Goal: Transaction & Acquisition: Purchase product/service

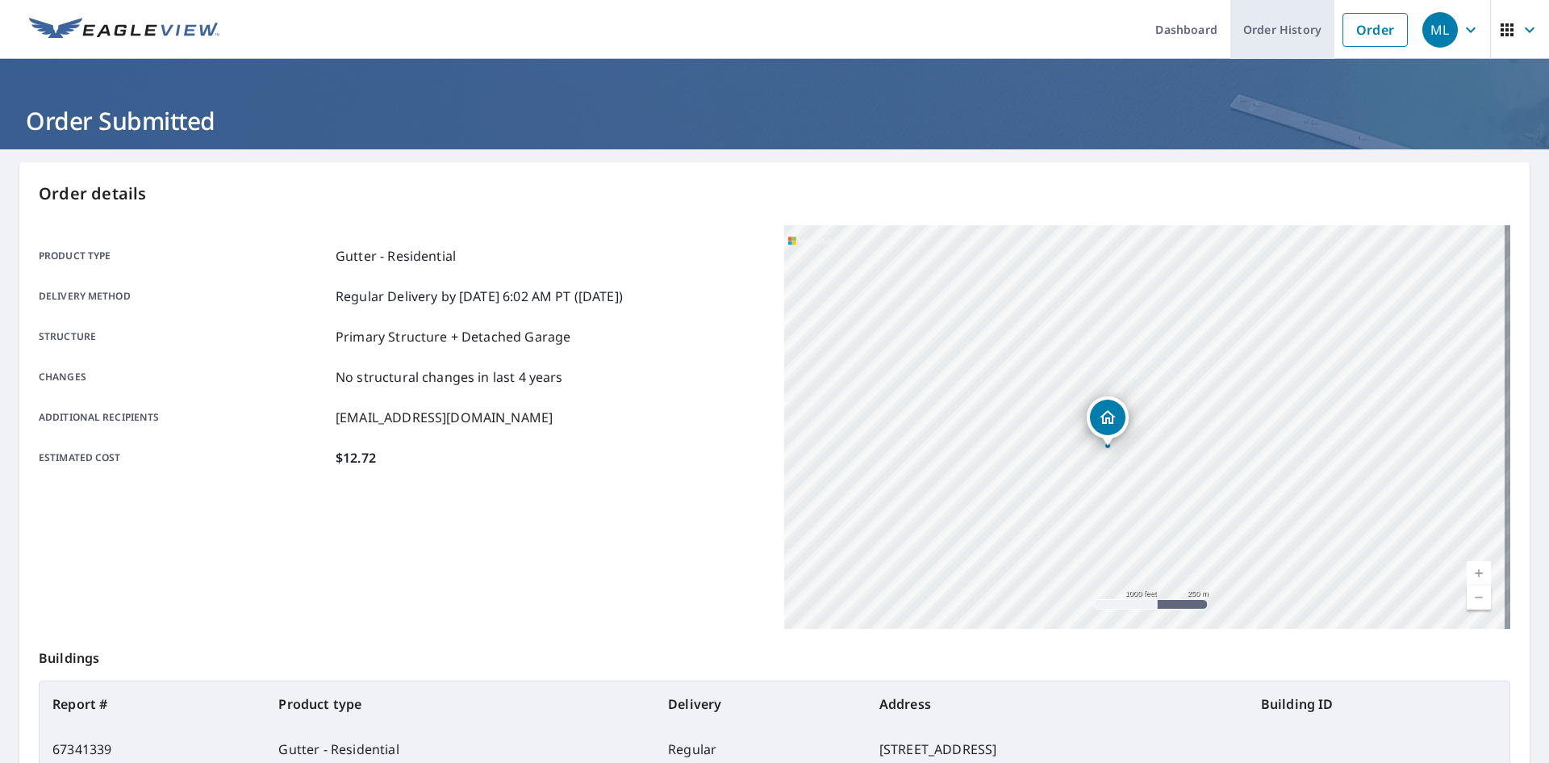
click at [1261, 34] on link "Order History" at bounding box center [1283, 29] width 104 height 59
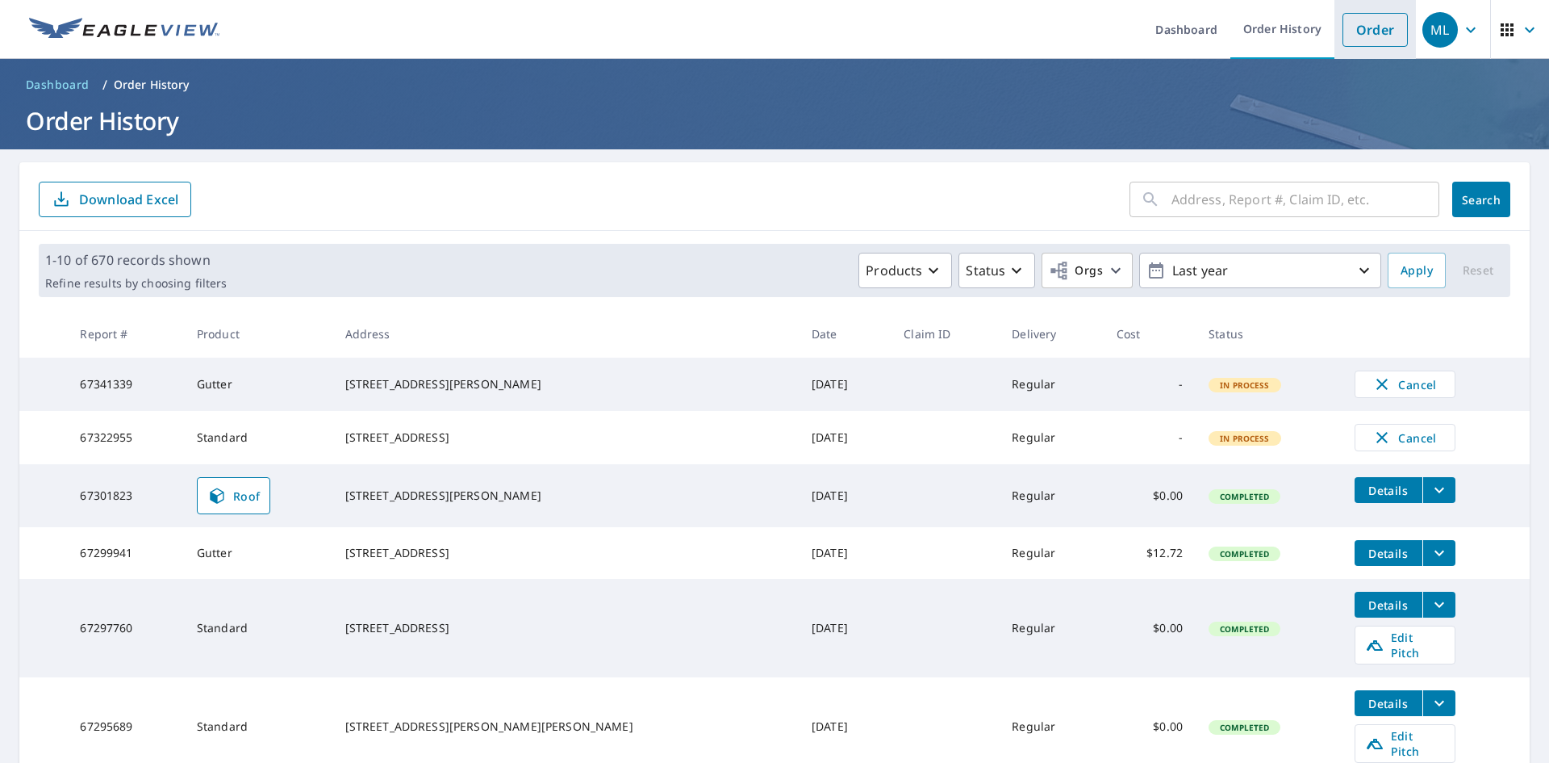
click at [1355, 30] on link "Order" at bounding box center [1375, 30] width 65 height 34
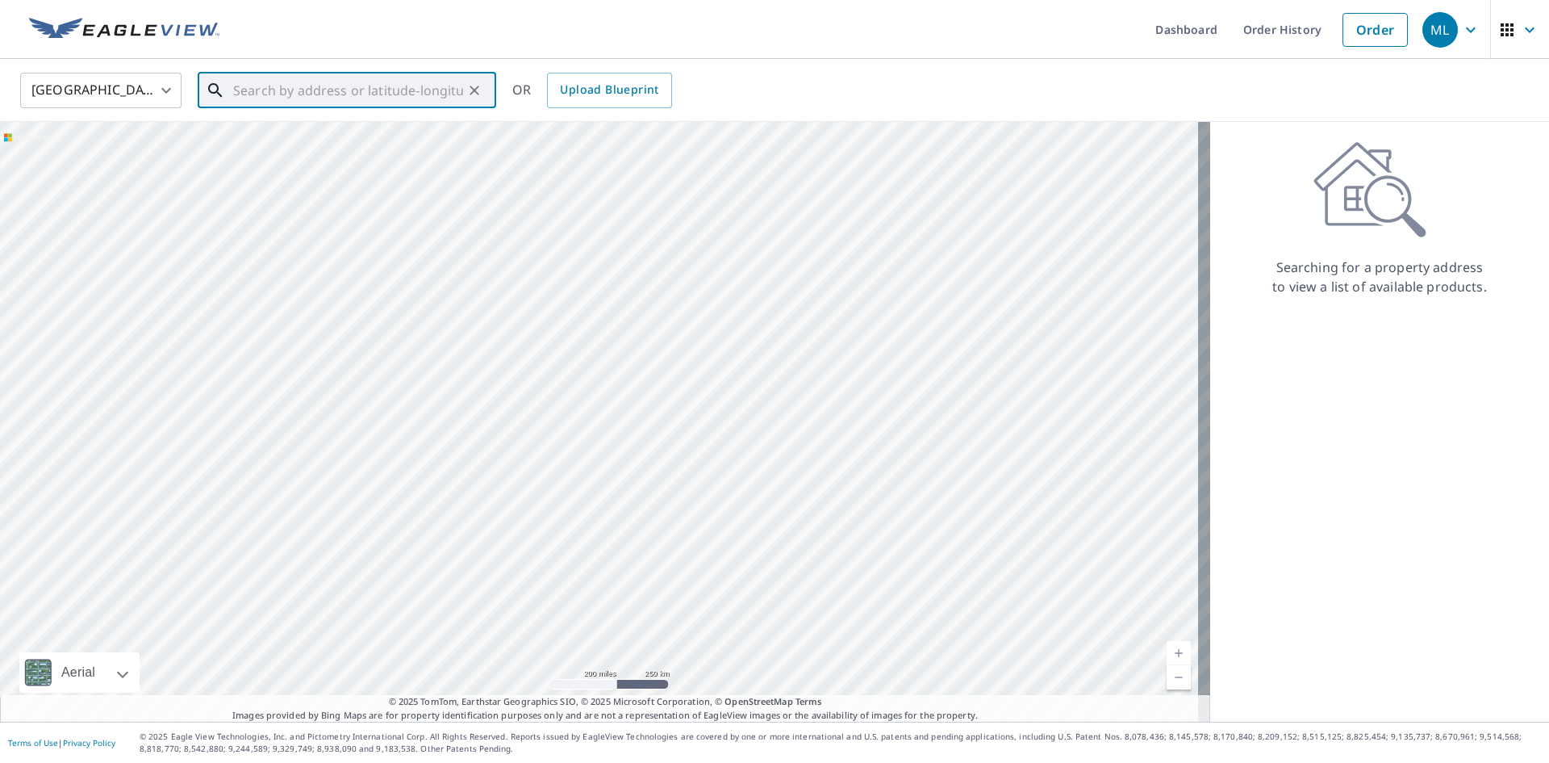
click at [311, 94] on input "text" at bounding box center [348, 90] width 230 height 45
paste input "[STREET_ADDRESS][PERSON_NAME]"
click at [310, 141] on span "[STREET_ADDRESS][PERSON_NAME]" at bounding box center [356, 137] width 253 height 19
type input "[STREET_ADDRESS][PERSON_NAME][PERSON_NAME]"
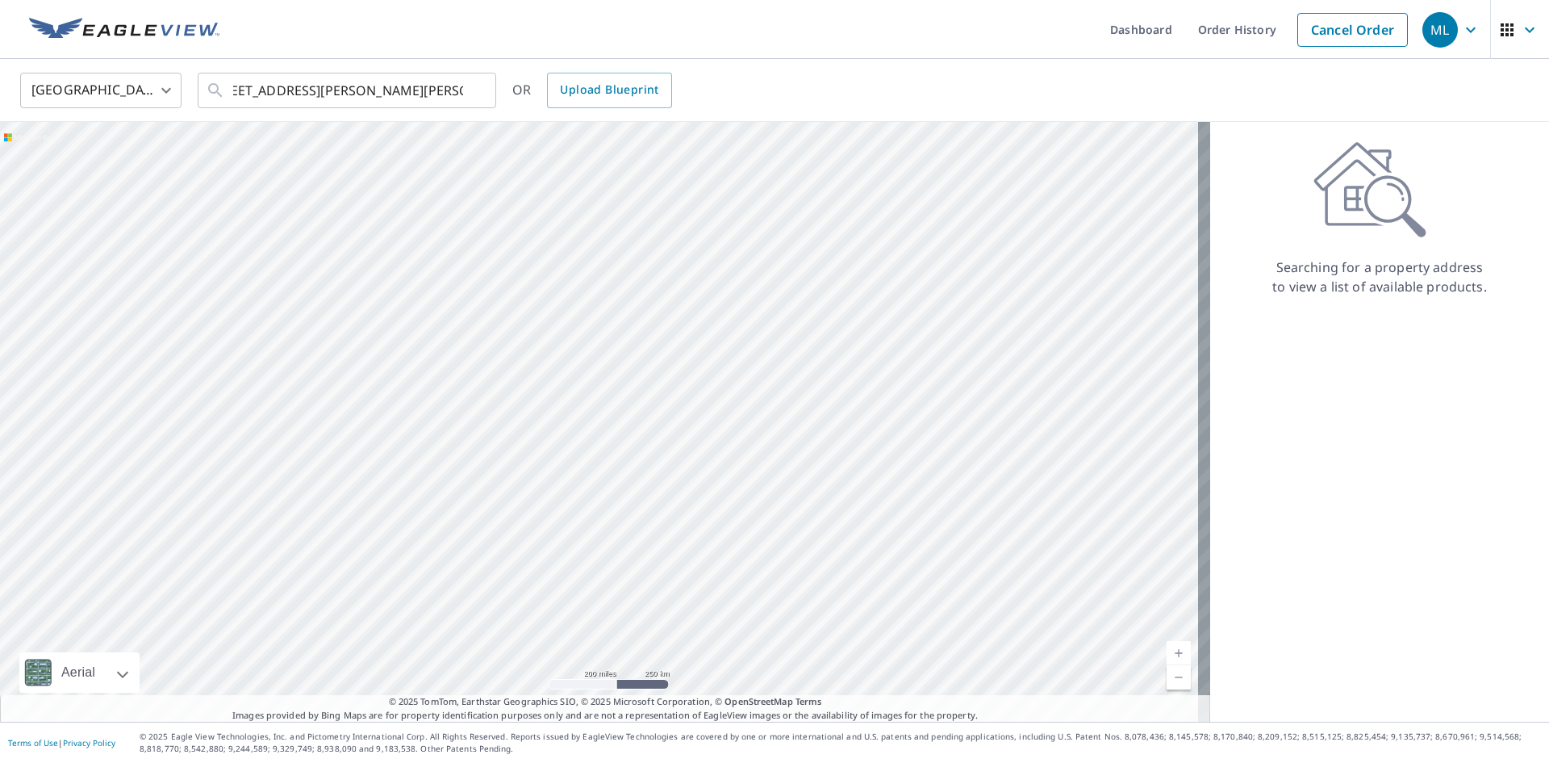
scroll to position [0, 0]
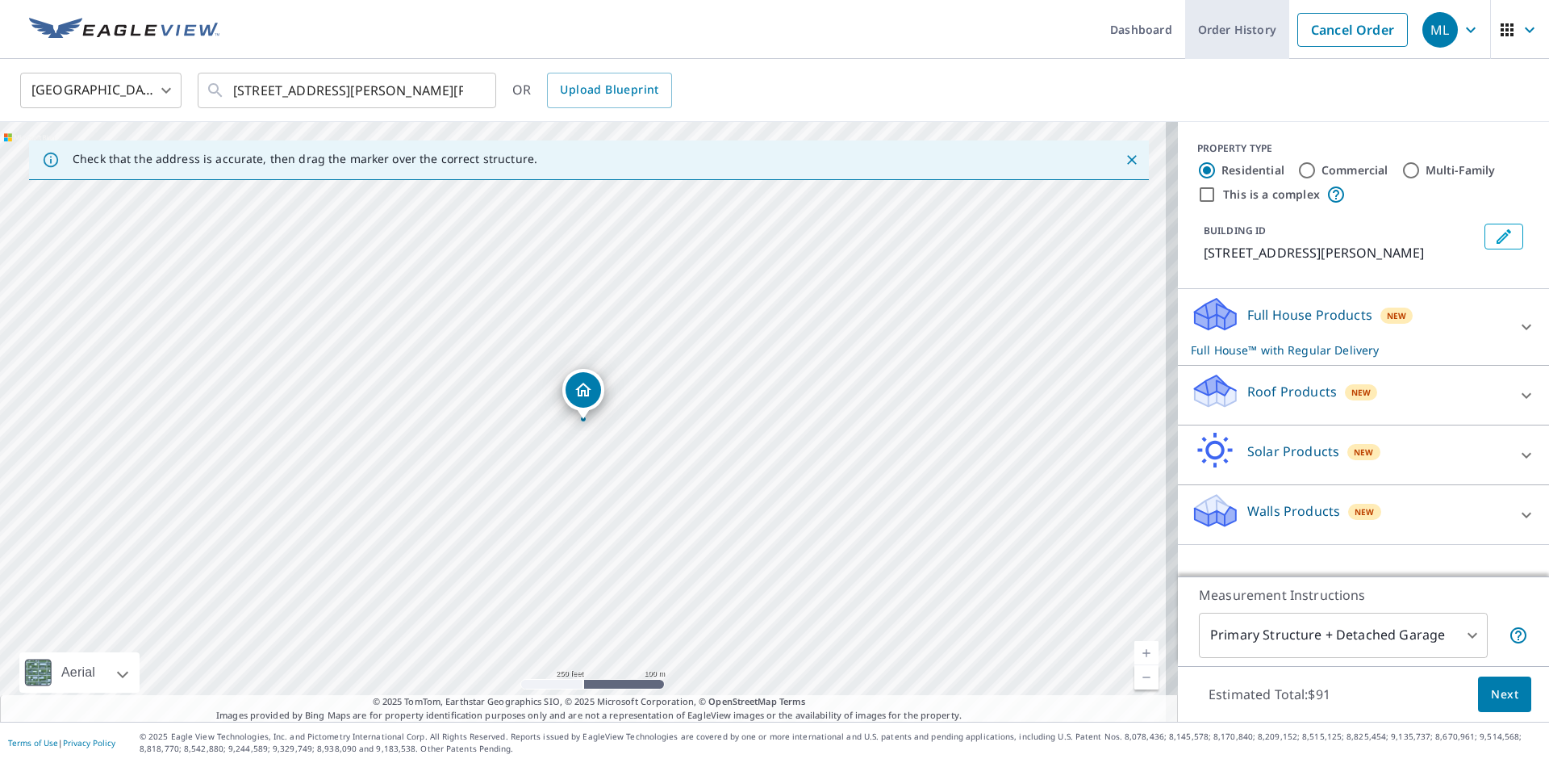
click at [1240, 32] on link "Order History" at bounding box center [1237, 29] width 104 height 59
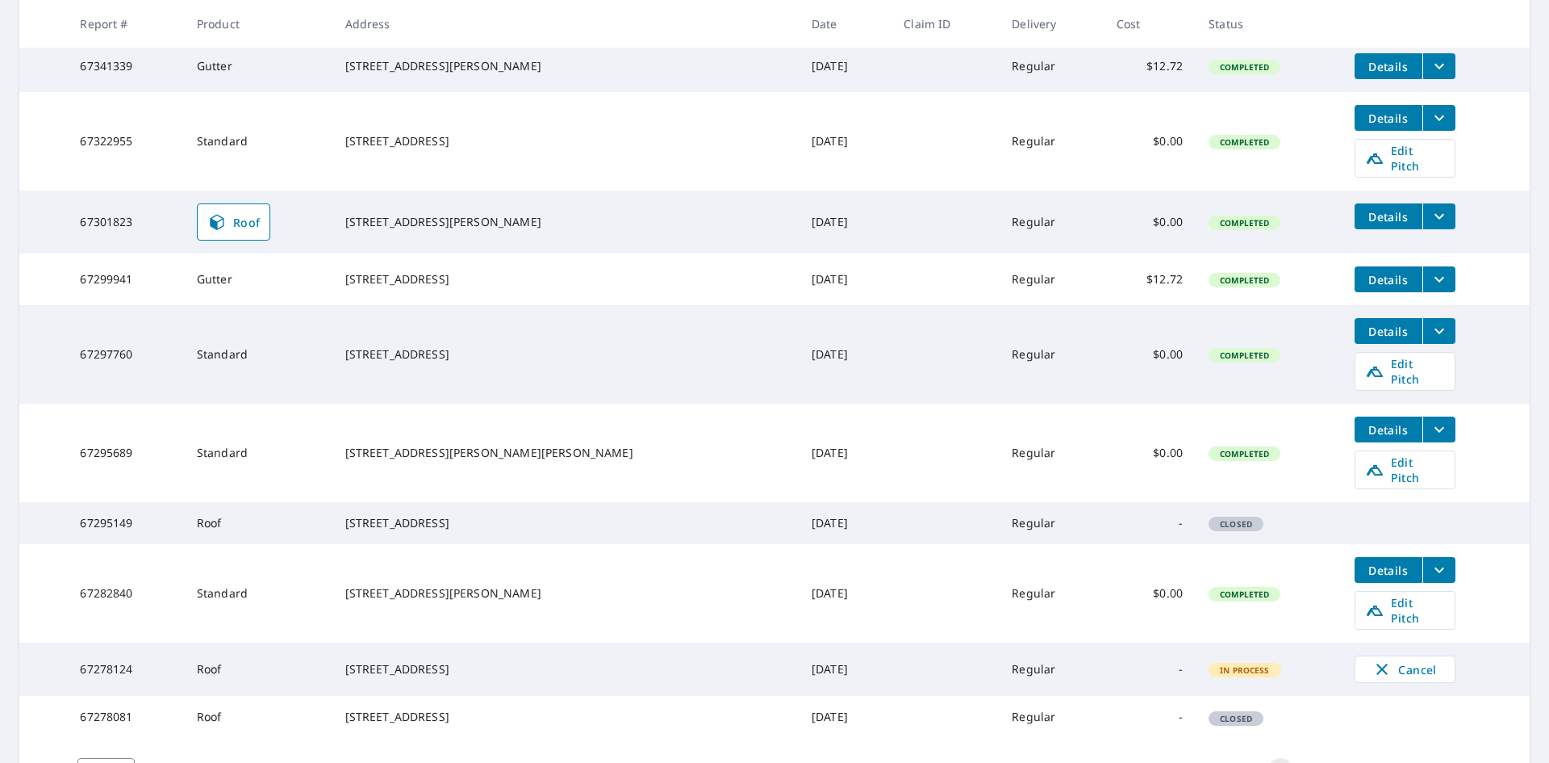
scroll to position [323, 0]
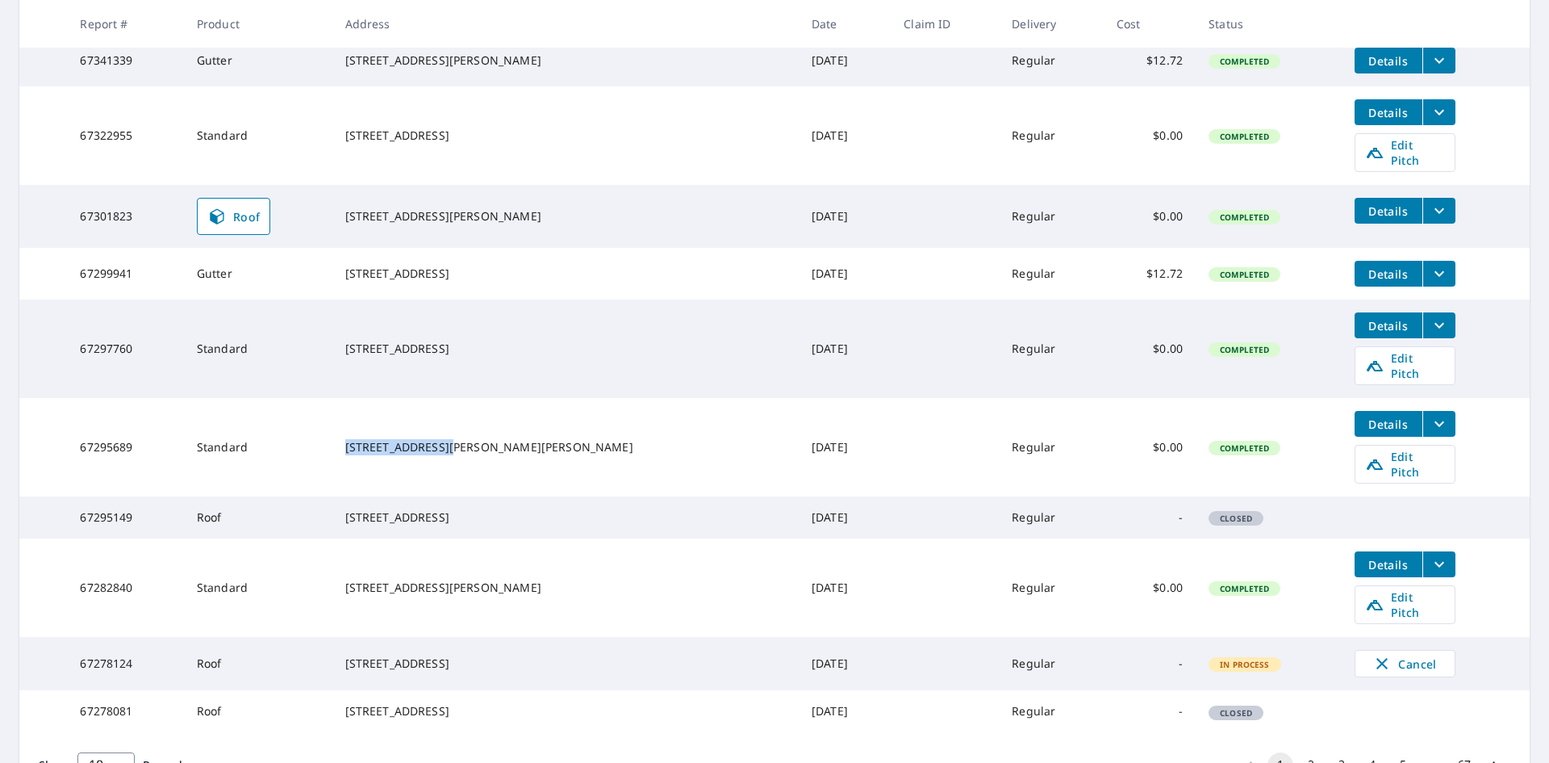
drag, startPoint x: 392, startPoint y: 423, endPoint x: 485, endPoint y: 423, distance: 92.8
click at [485, 439] on div "[STREET_ADDRESS][PERSON_NAME][PERSON_NAME]" at bounding box center [565, 447] width 441 height 16
copy div "[STREET_ADDRESS][PERSON_NAME]"
click at [1365, 449] on span "Edit Pitch" at bounding box center [1405, 464] width 80 height 31
drag, startPoint x: 490, startPoint y: 442, endPoint x: 389, endPoint y: 423, distance: 102.7
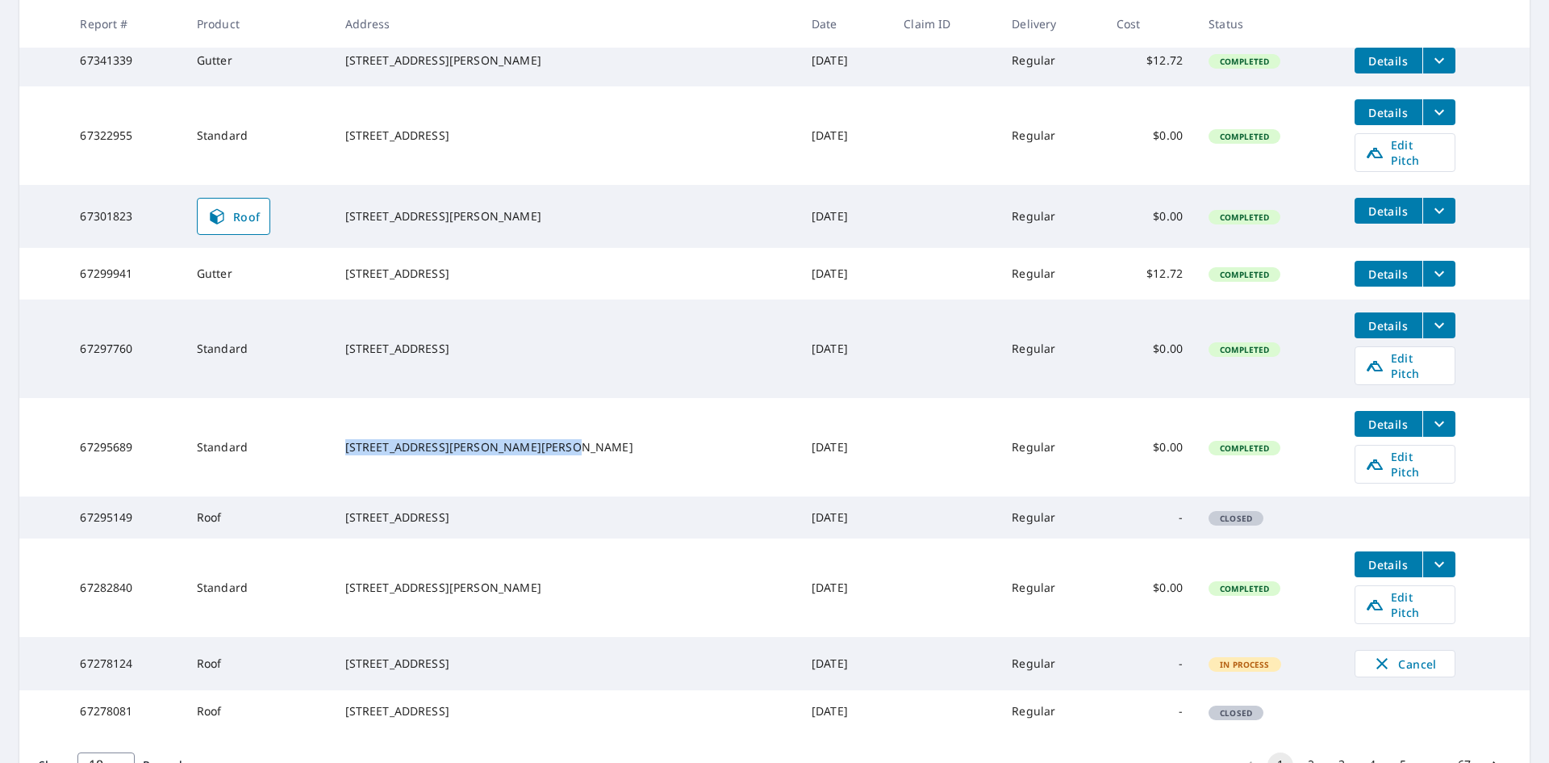
click at [389, 423] on td "[STREET_ADDRESS][PERSON_NAME][PERSON_NAME]" at bounding box center [565, 447] width 466 height 98
copy div "[STREET_ADDRESS][PERSON_NAME][PERSON_NAME]"
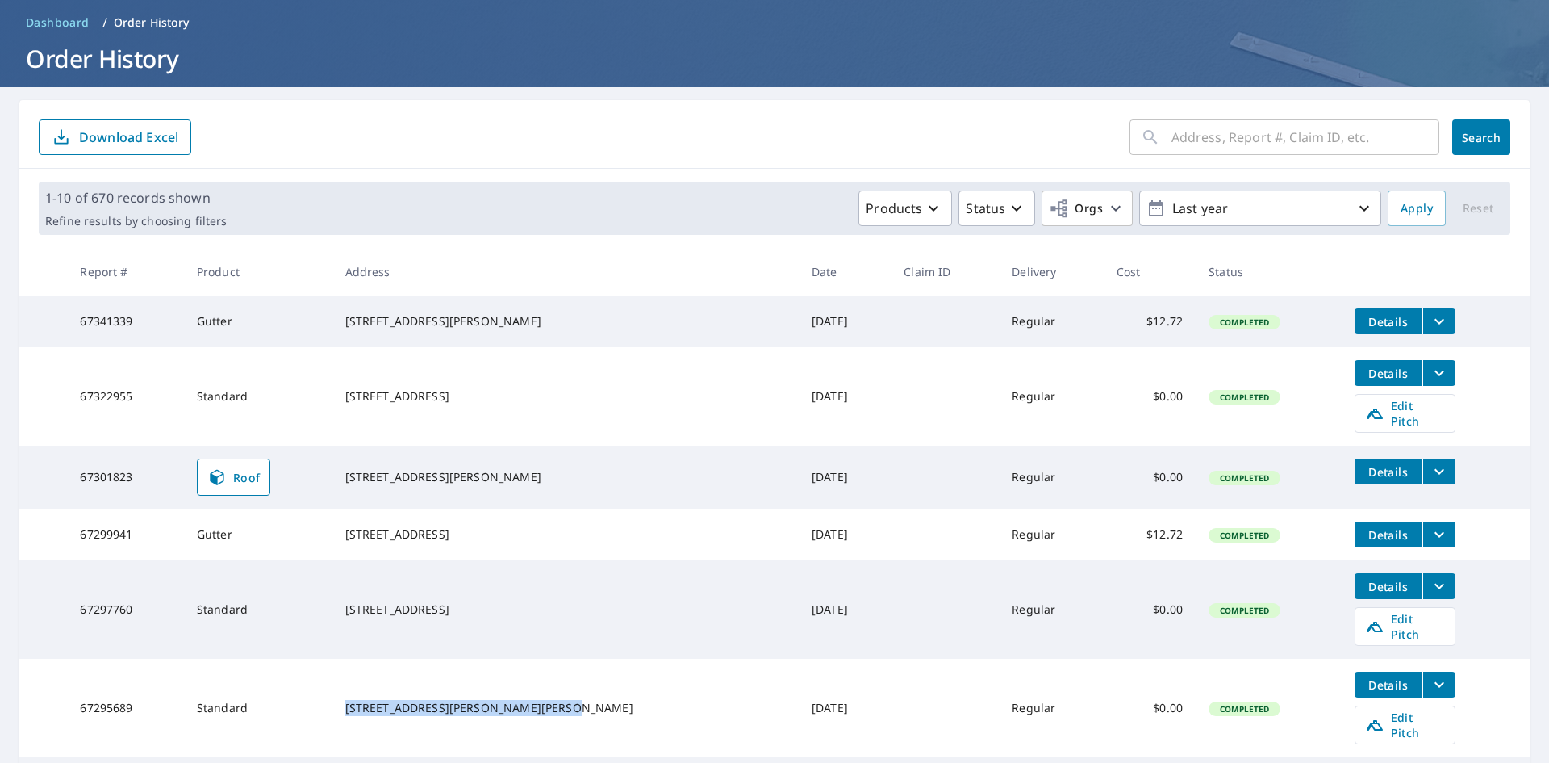
scroll to position [0, 0]
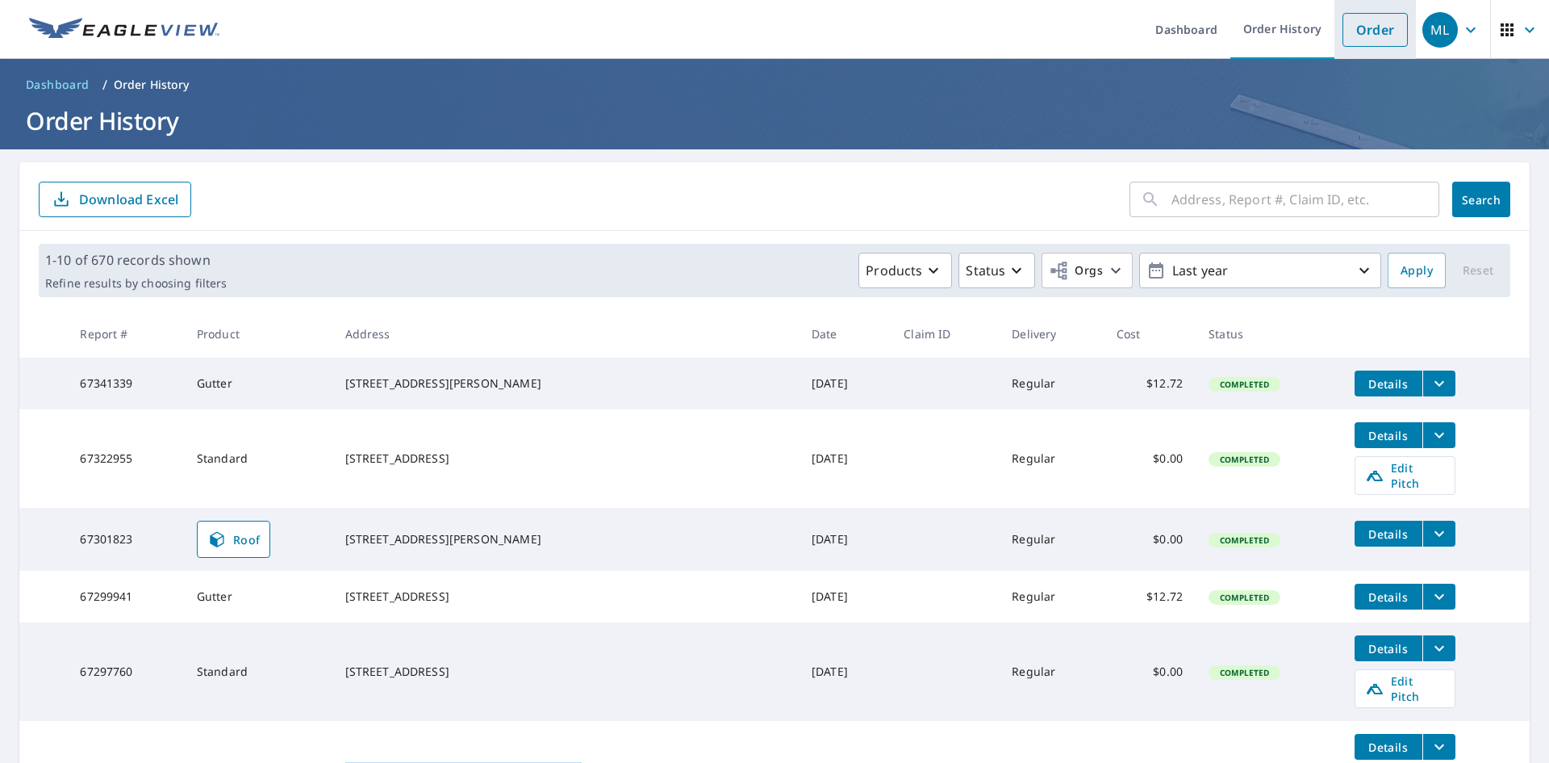
click at [1349, 36] on link "Order" at bounding box center [1375, 30] width 65 height 34
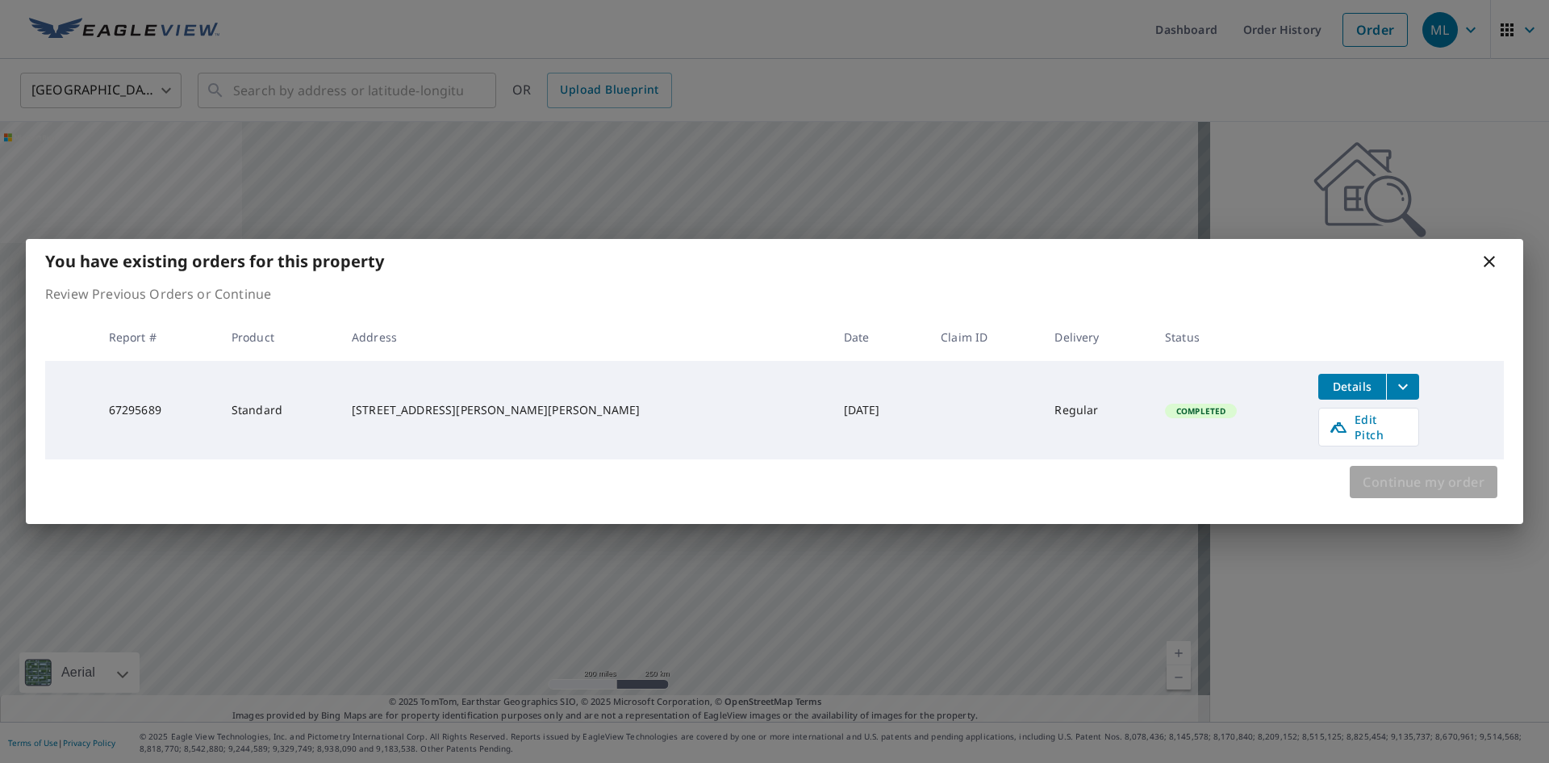
click at [1413, 475] on span "Continue my order" at bounding box center [1424, 481] width 122 height 23
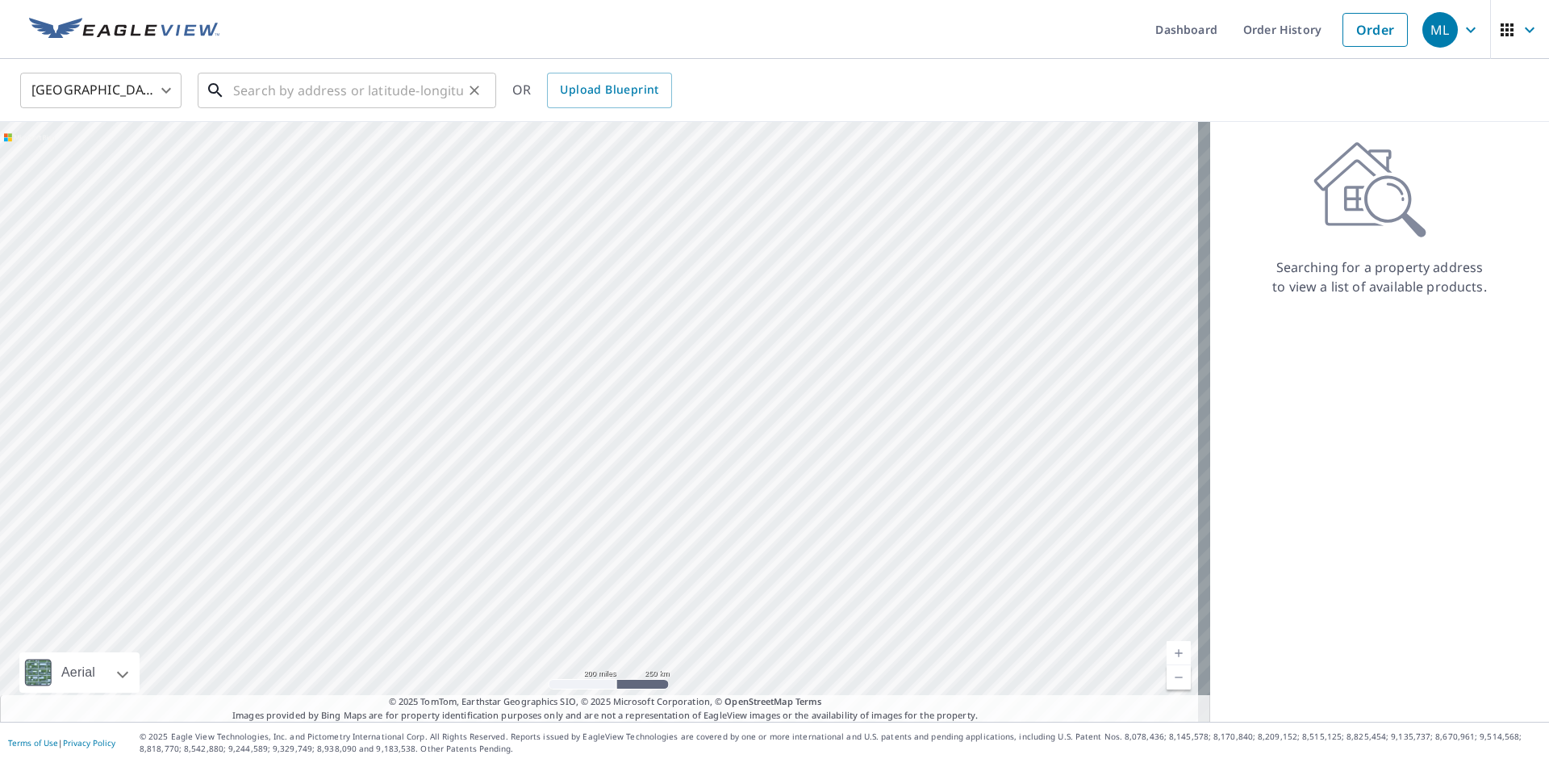
click at [282, 85] on input "text" at bounding box center [348, 90] width 230 height 45
paste input "[STREET_ADDRESS][PERSON_NAME][PERSON_NAME]"
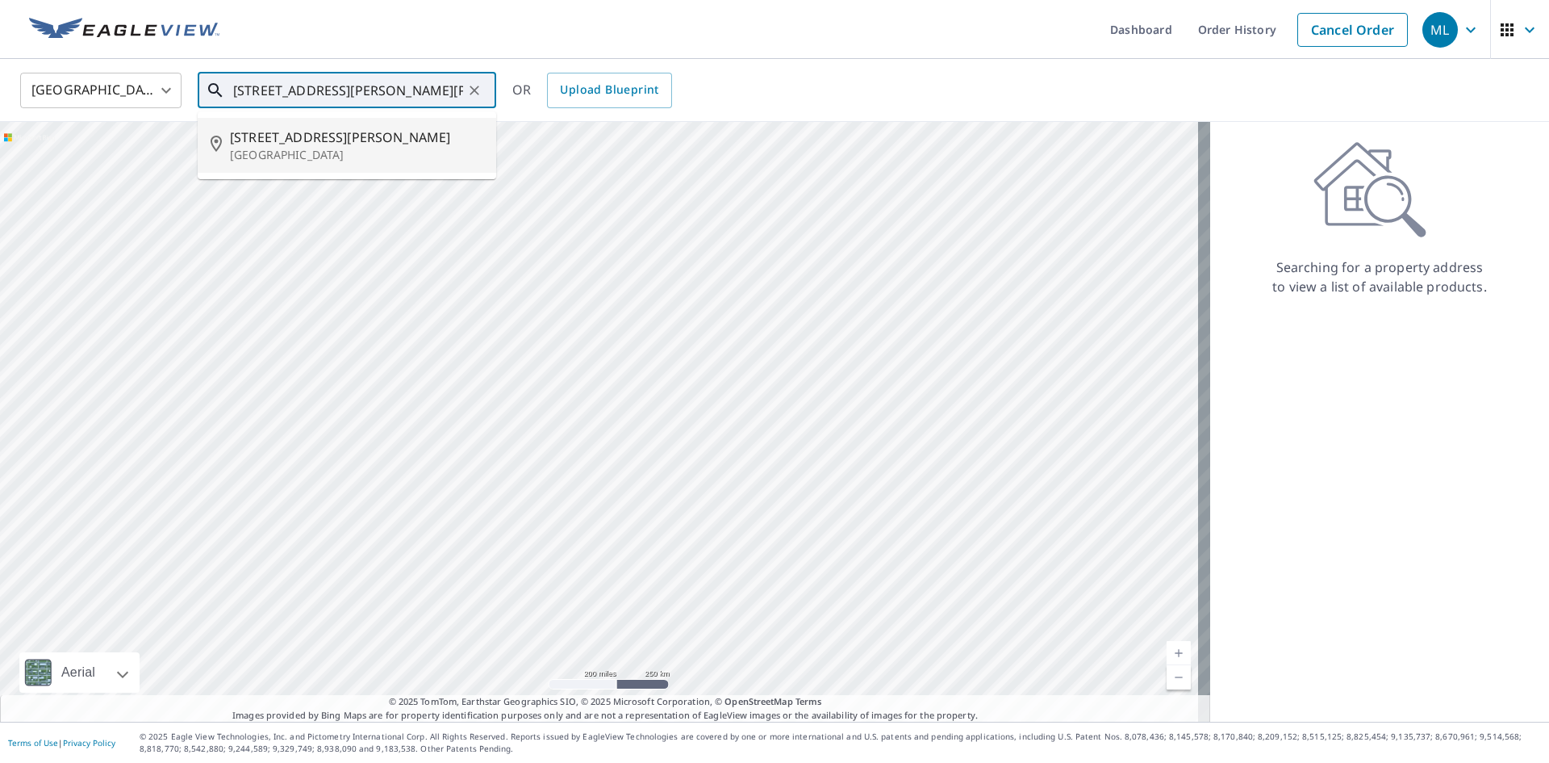
click at [304, 153] on p "[GEOGRAPHIC_DATA]" at bounding box center [356, 155] width 253 height 16
type input "[STREET_ADDRESS][PERSON_NAME][PERSON_NAME]"
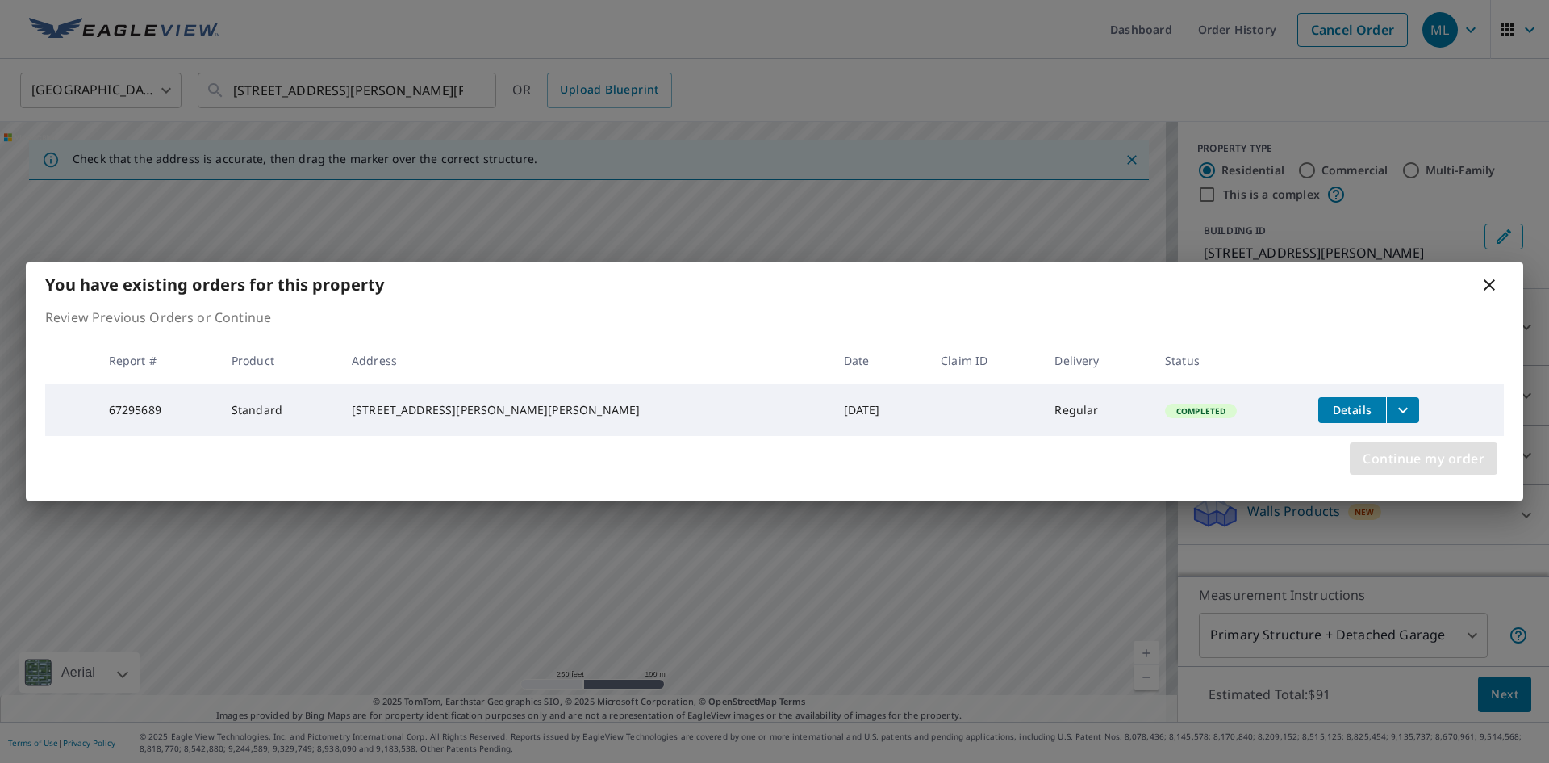
click at [1444, 457] on span "Continue my order" at bounding box center [1424, 458] width 122 height 23
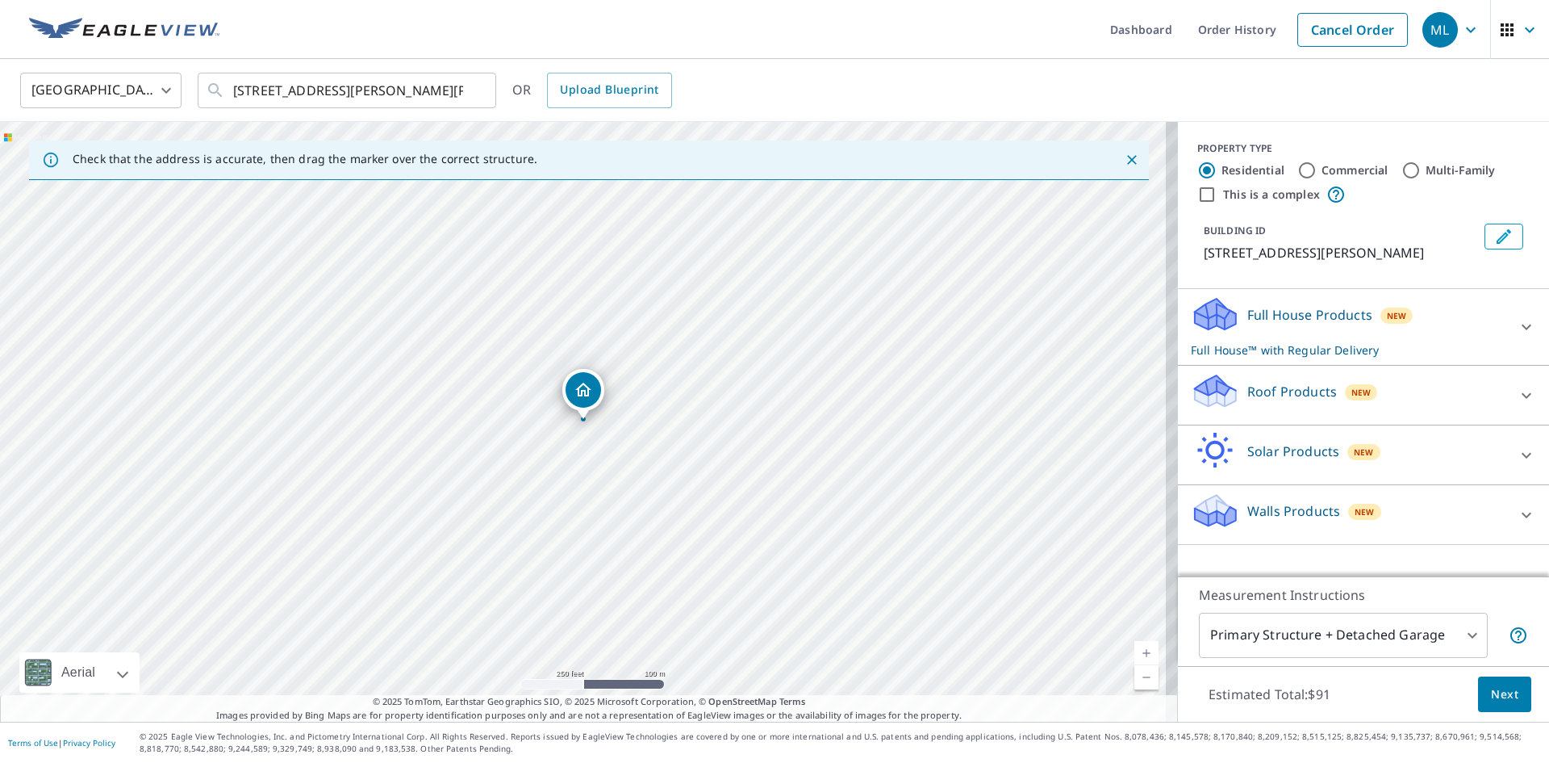
click at [1517, 393] on icon at bounding box center [1526, 395] width 19 height 19
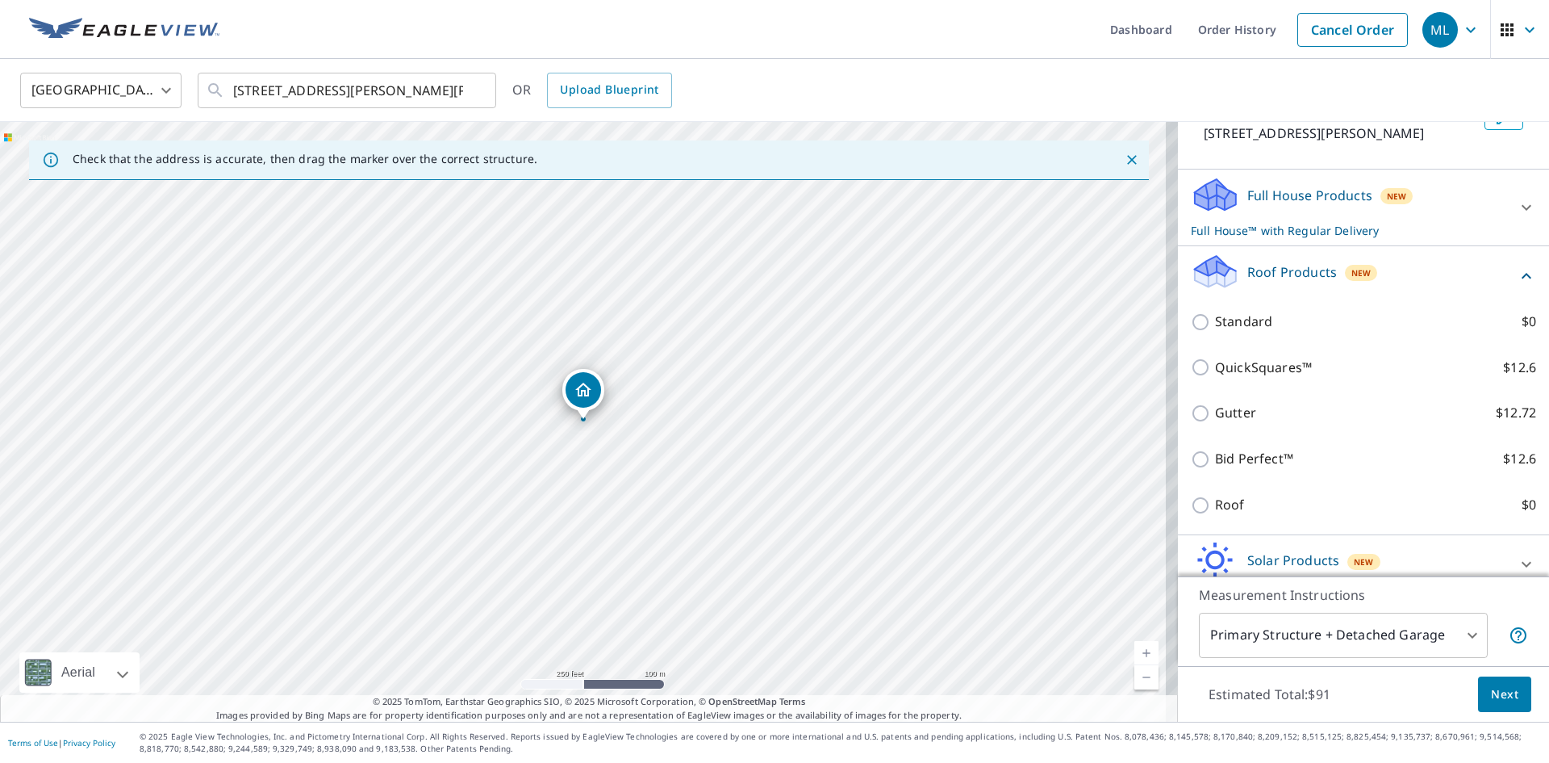
scroll to position [161, 0]
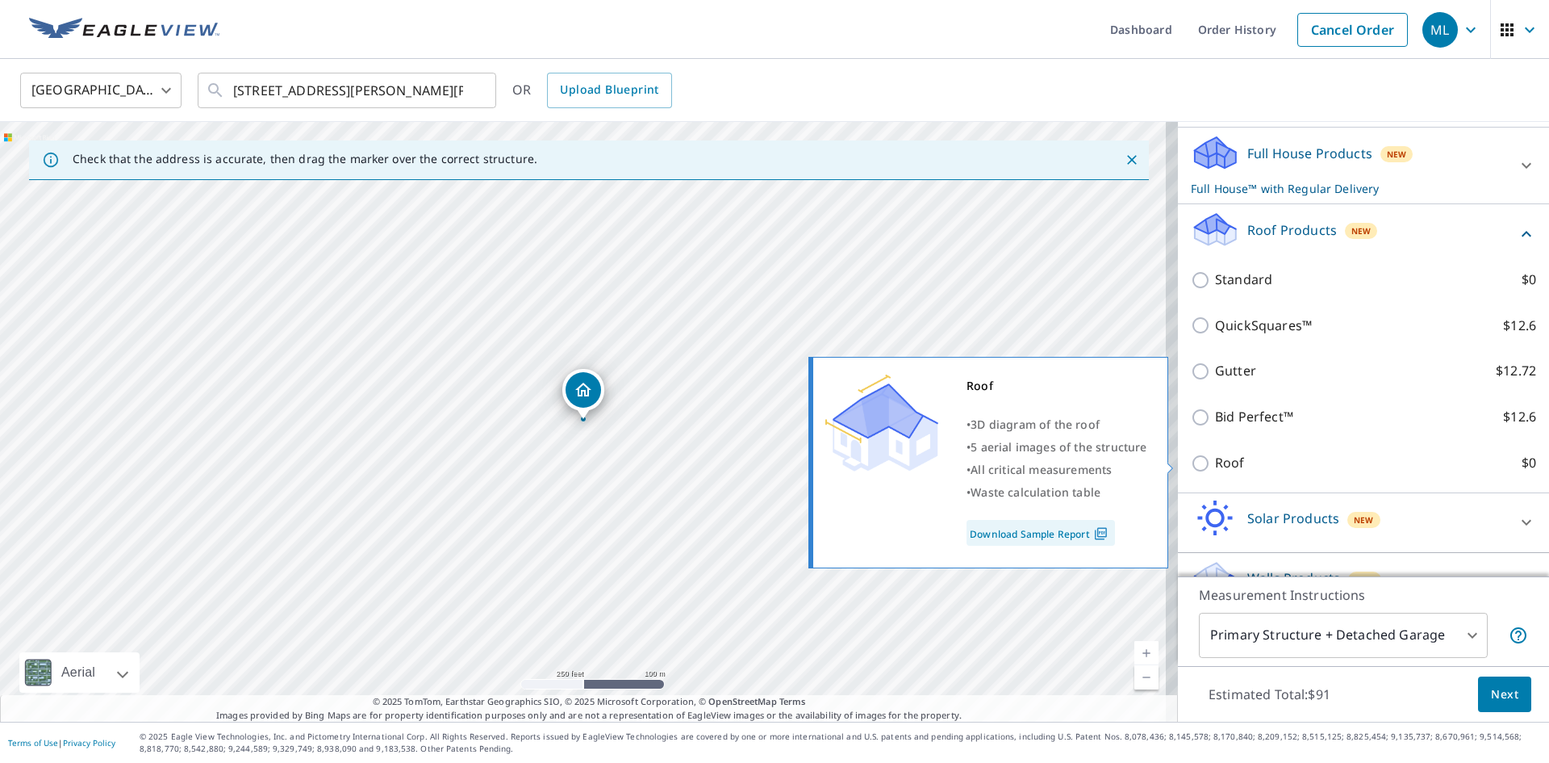
click at [1191, 462] on input "Roof $0" at bounding box center [1203, 463] width 24 height 19
checkbox input "true"
type input "3"
checkbox input "false"
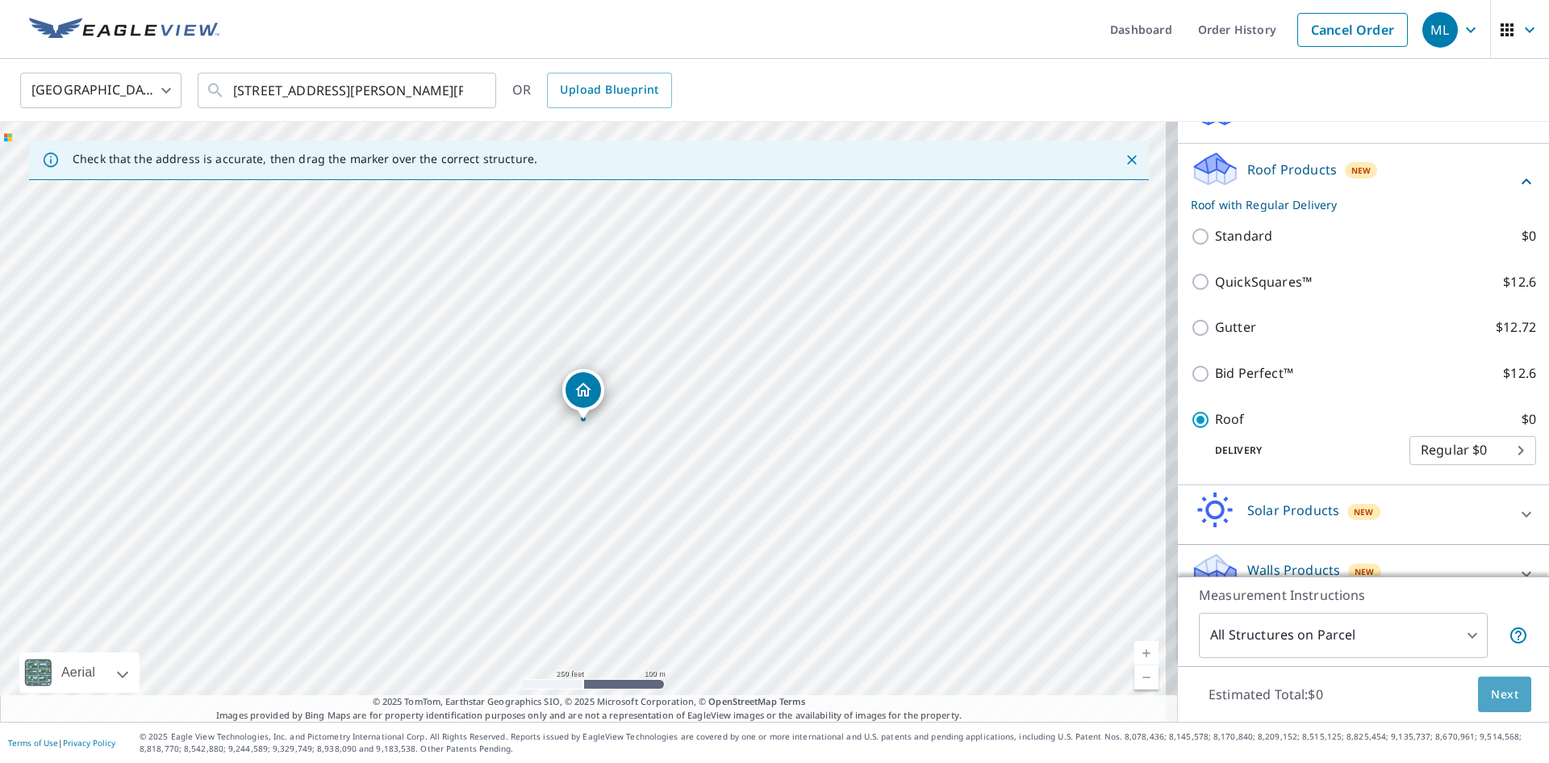
click at [1487, 683] on button "Next" at bounding box center [1504, 694] width 53 height 36
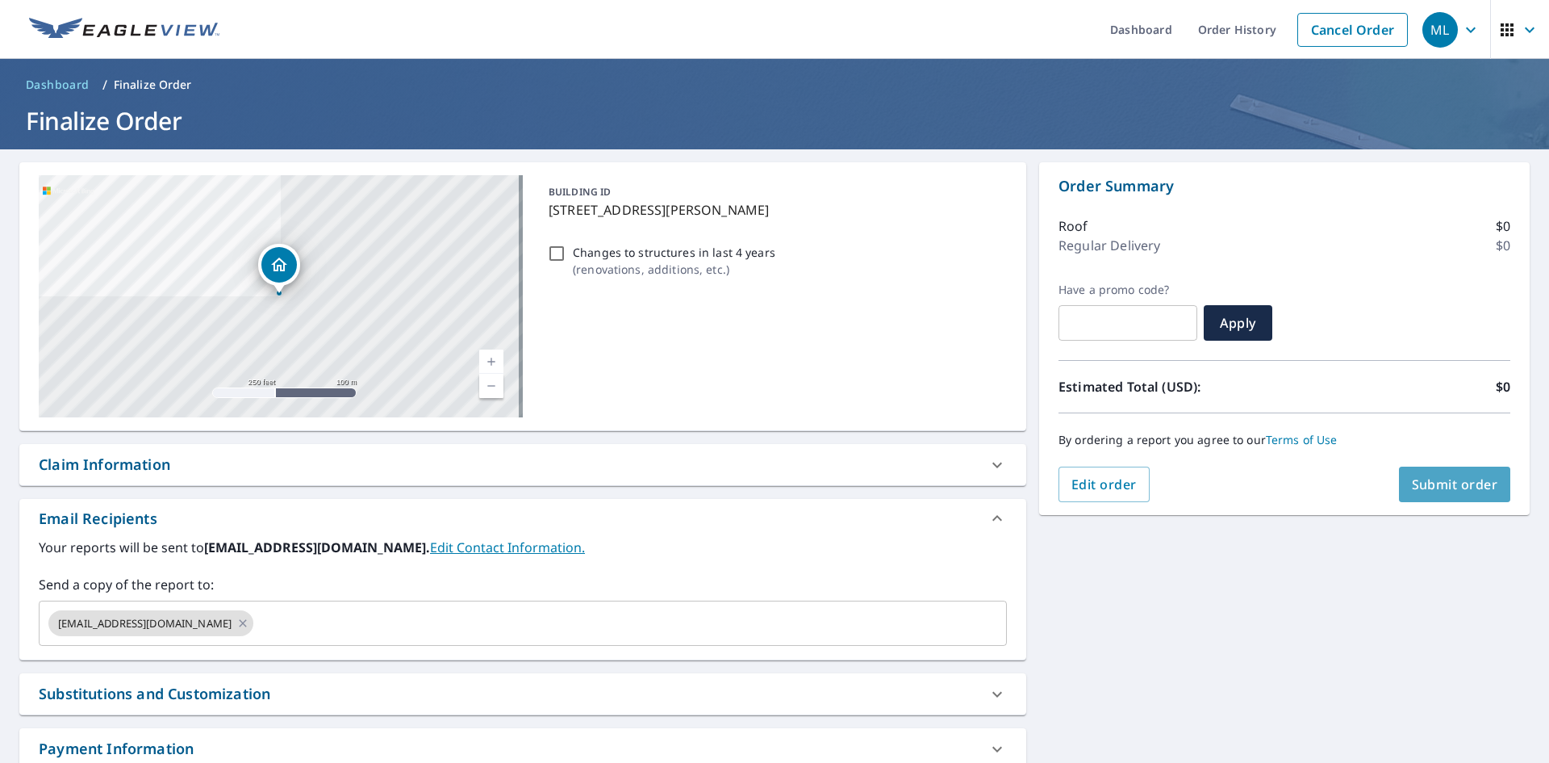
click at [1442, 492] on span "Submit order" at bounding box center [1455, 484] width 86 height 18
checkbox input "true"
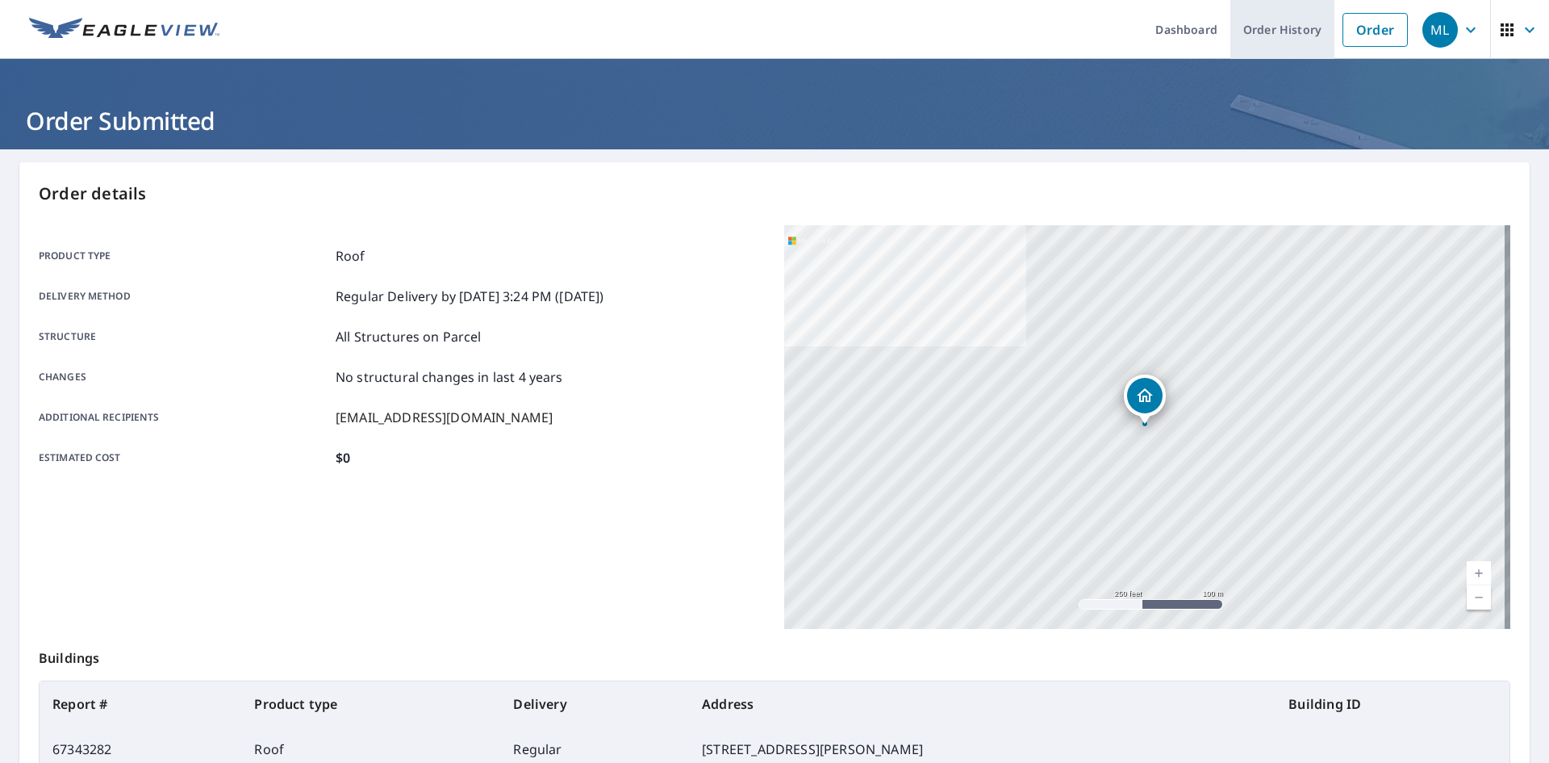
click at [1261, 39] on link "Order History" at bounding box center [1283, 29] width 104 height 59
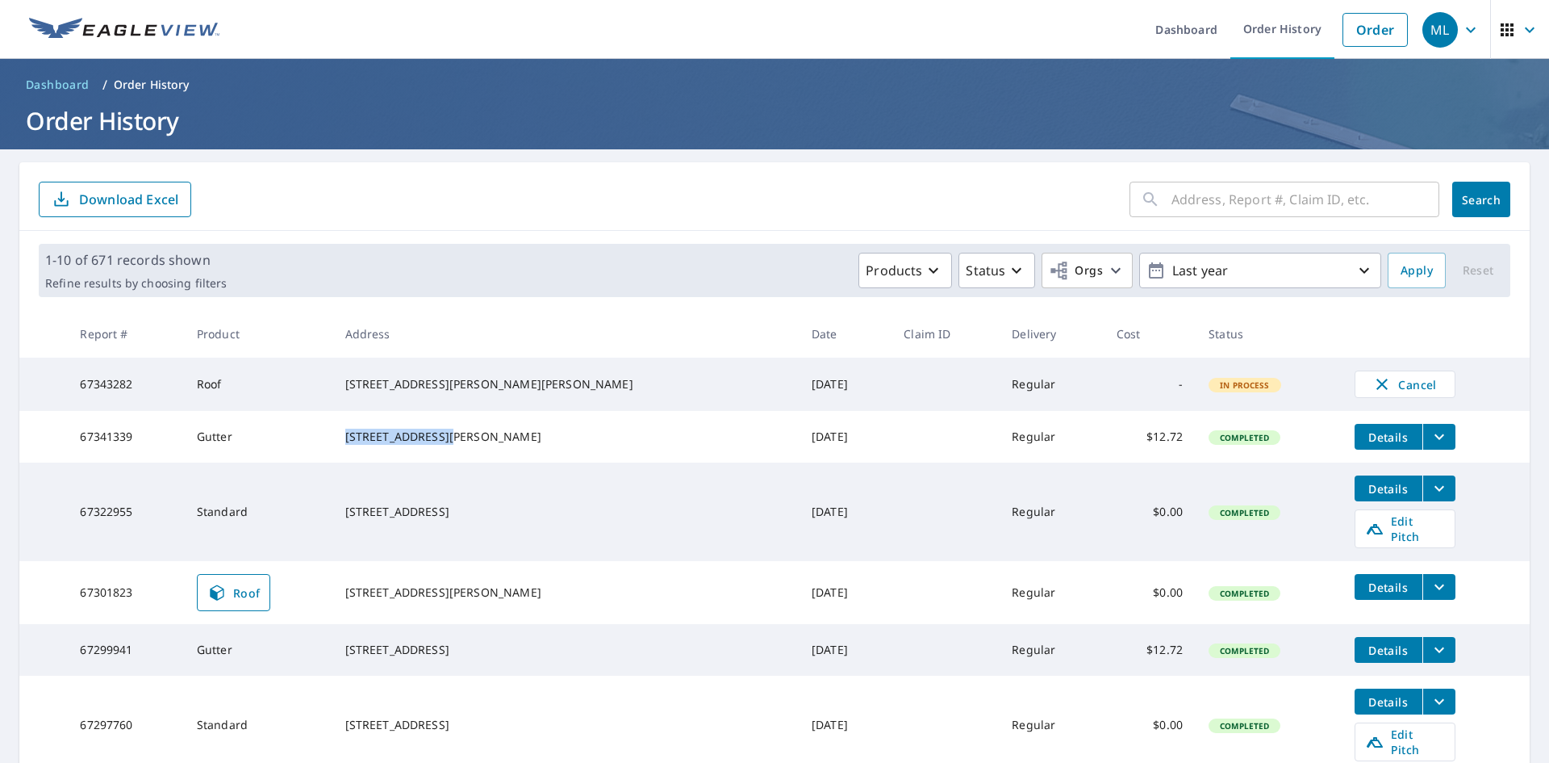
drag, startPoint x: 394, startPoint y: 437, endPoint x: 504, endPoint y: 441, distance: 110.7
click at [504, 441] on div "[STREET_ADDRESS][PERSON_NAME]" at bounding box center [565, 437] width 441 height 16
copy div "5929 Broadmeade D"
click at [1423, 443] on button "filesDropdownBtn-67341339" at bounding box center [1439, 437] width 33 height 26
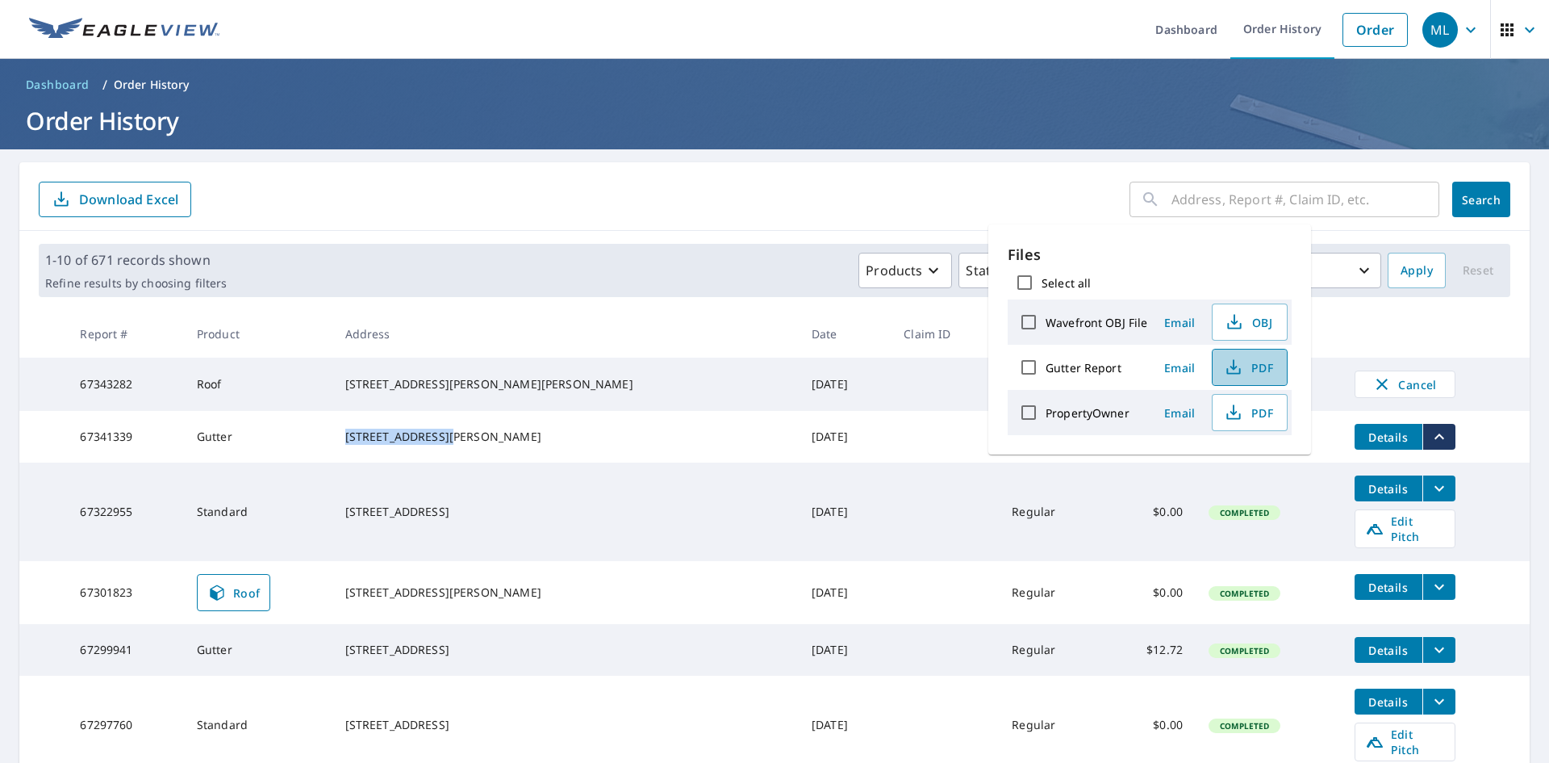
click at [1256, 374] on span "PDF" at bounding box center [1249, 366] width 52 height 19
click at [681, 182] on form "​ Search Download Excel" at bounding box center [775, 200] width 1472 height 36
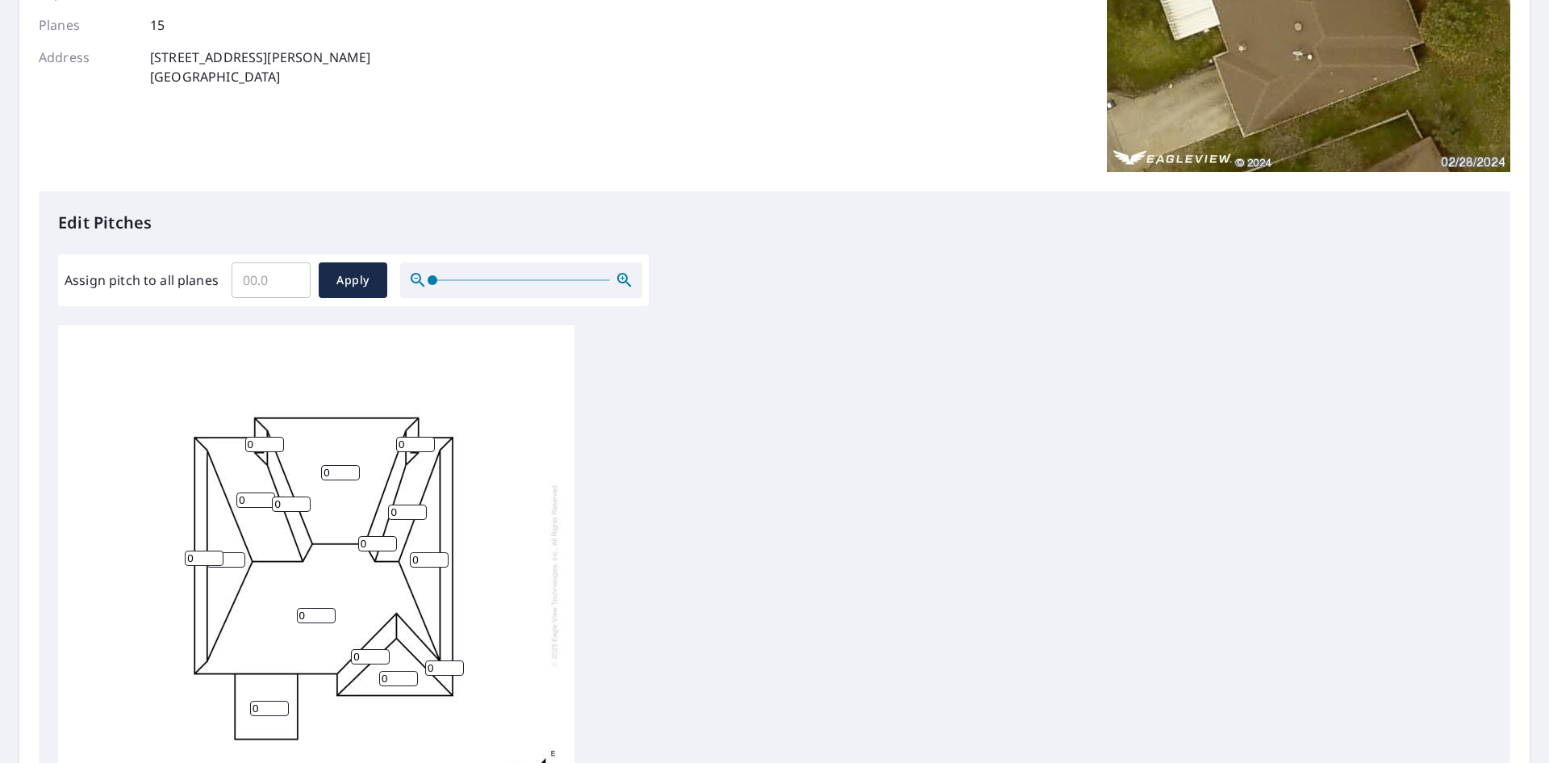
scroll to position [16, 0]
click at [211, 550] on input "1" at bounding box center [204, 557] width 39 height 15
type input "10"
click at [251, 492] on input "0" at bounding box center [255, 499] width 39 height 15
type input "08"
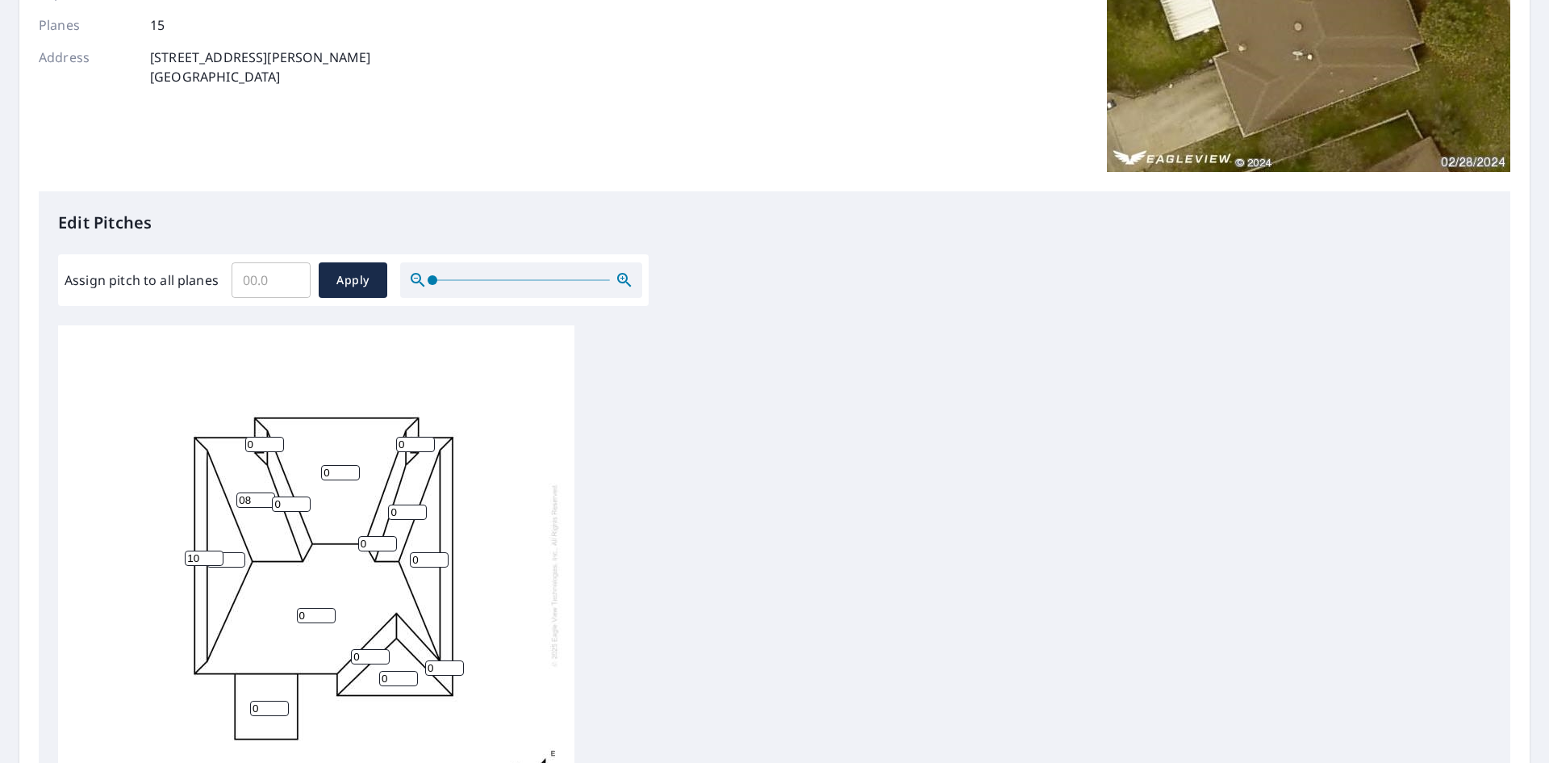
click at [420, 552] on input "0" at bounding box center [429, 559] width 39 height 15
type input "010"
click at [401, 504] on input "0" at bounding box center [407, 511] width 39 height 15
type input "08"
click at [405, 437] on input "0" at bounding box center [415, 444] width 39 height 15
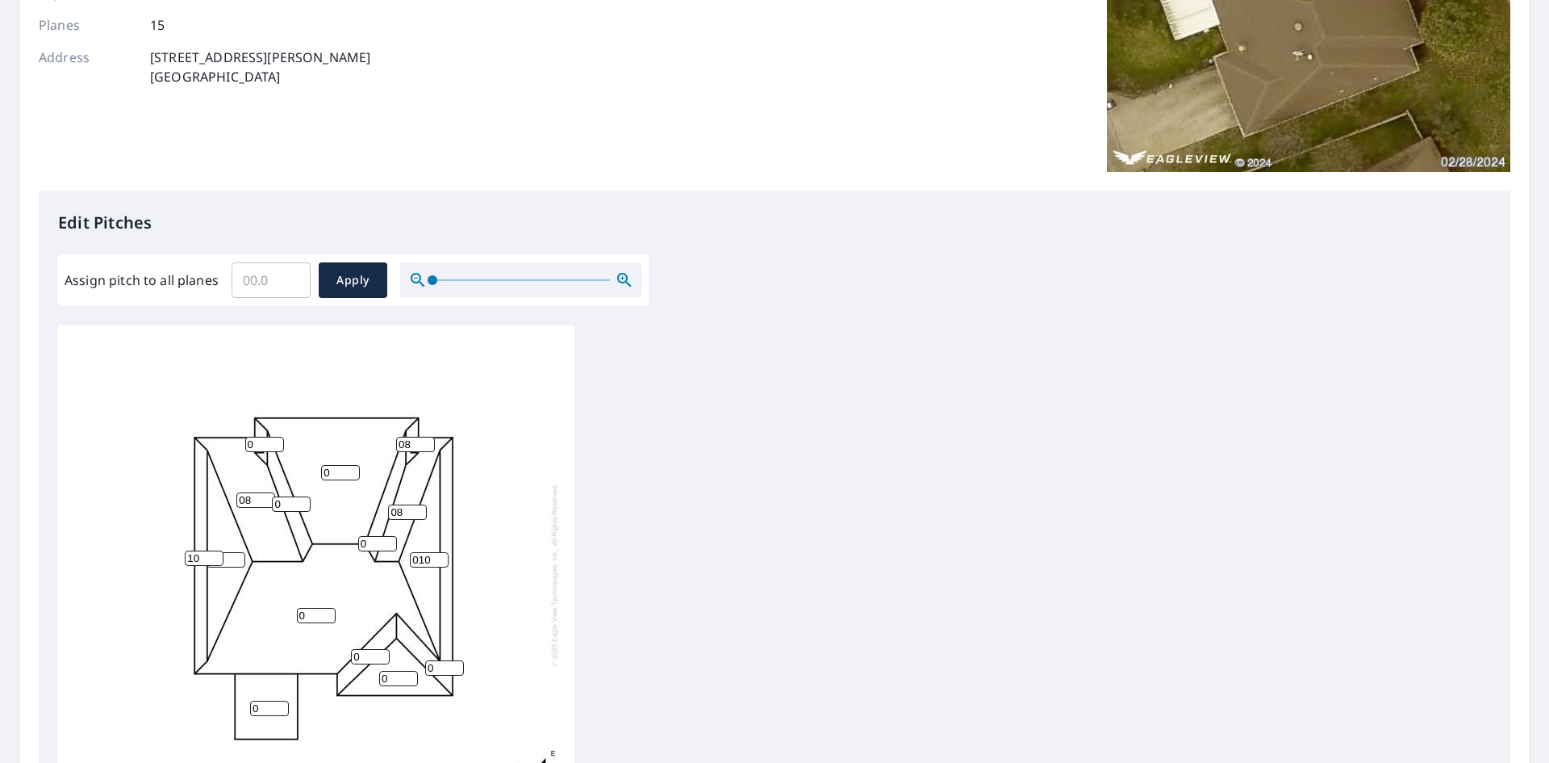
type input "08"
click at [332, 465] on input "0" at bounding box center [340, 472] width 39 height 15
type input "08"
click at [290, 496] on input "0" at bounding box center [291, 503] width 39 height 15
type input "08"
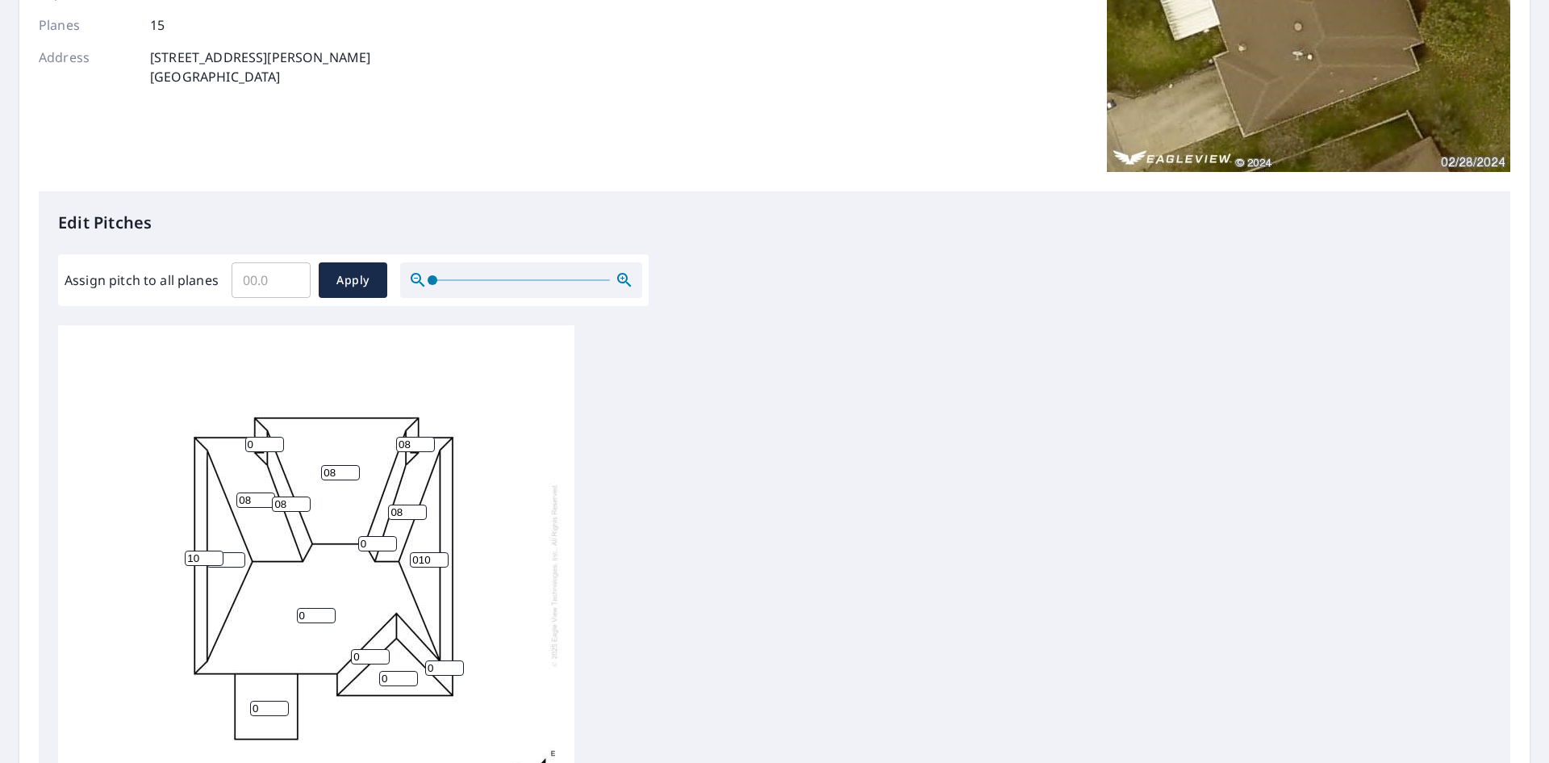
click at [255, 437] on input "0" at bounding box center [264, 444] width 39 height 15
type input "08"
click at [314, 608] on input "0" at bounding box center [316, 615] width 39 height 15
type input "08"
click at [366, 649] on input "0" at bounding box center [370, 656] width 39 height 15
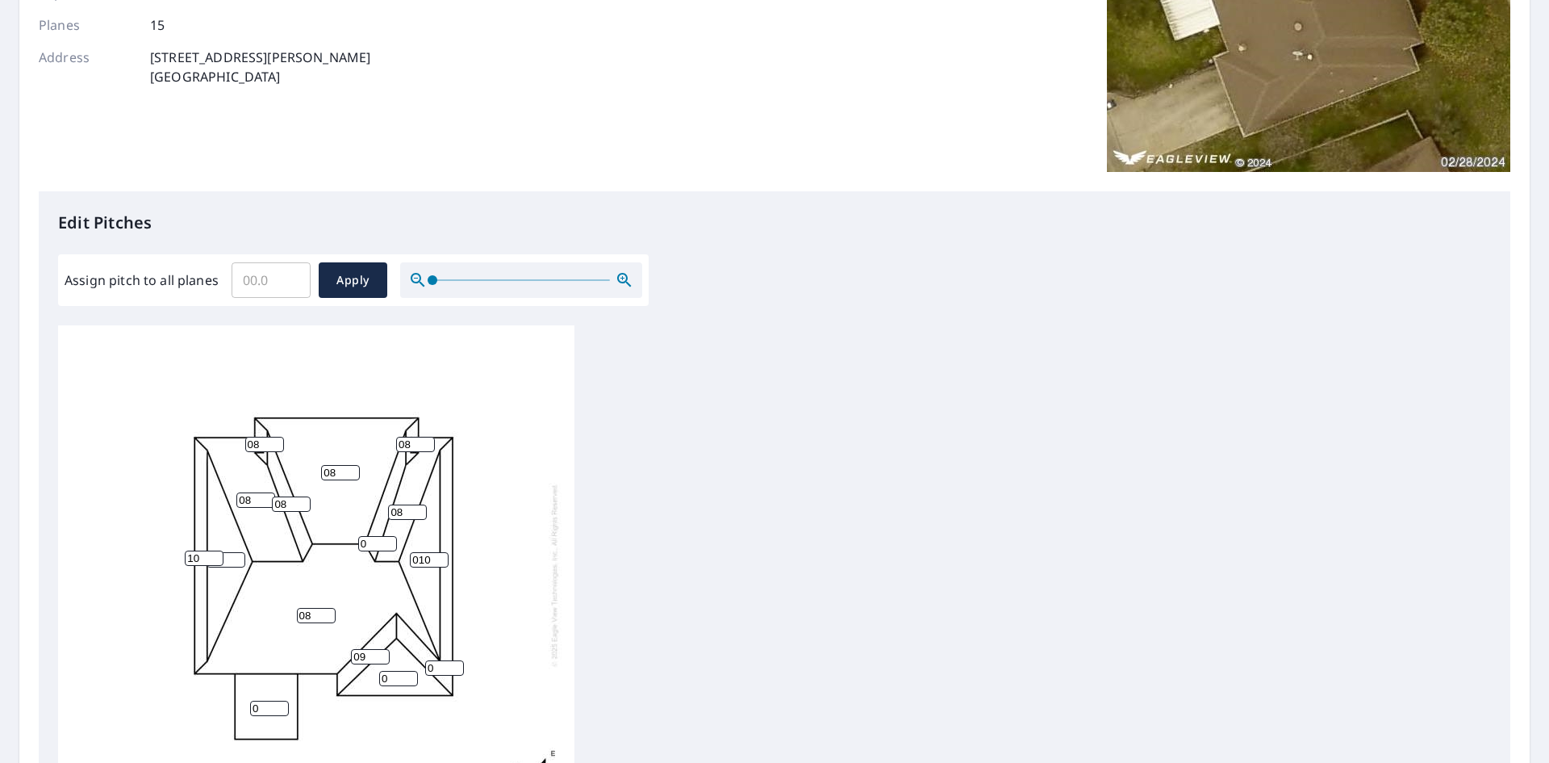
type input "09"
click at [437, 660] on input "0" at bounding box center [444, 667] width 39 height 15
type input "09"
click at [391, 671] on input "0" at bounding box center [398, 678] width 39 height 15
type input "08"
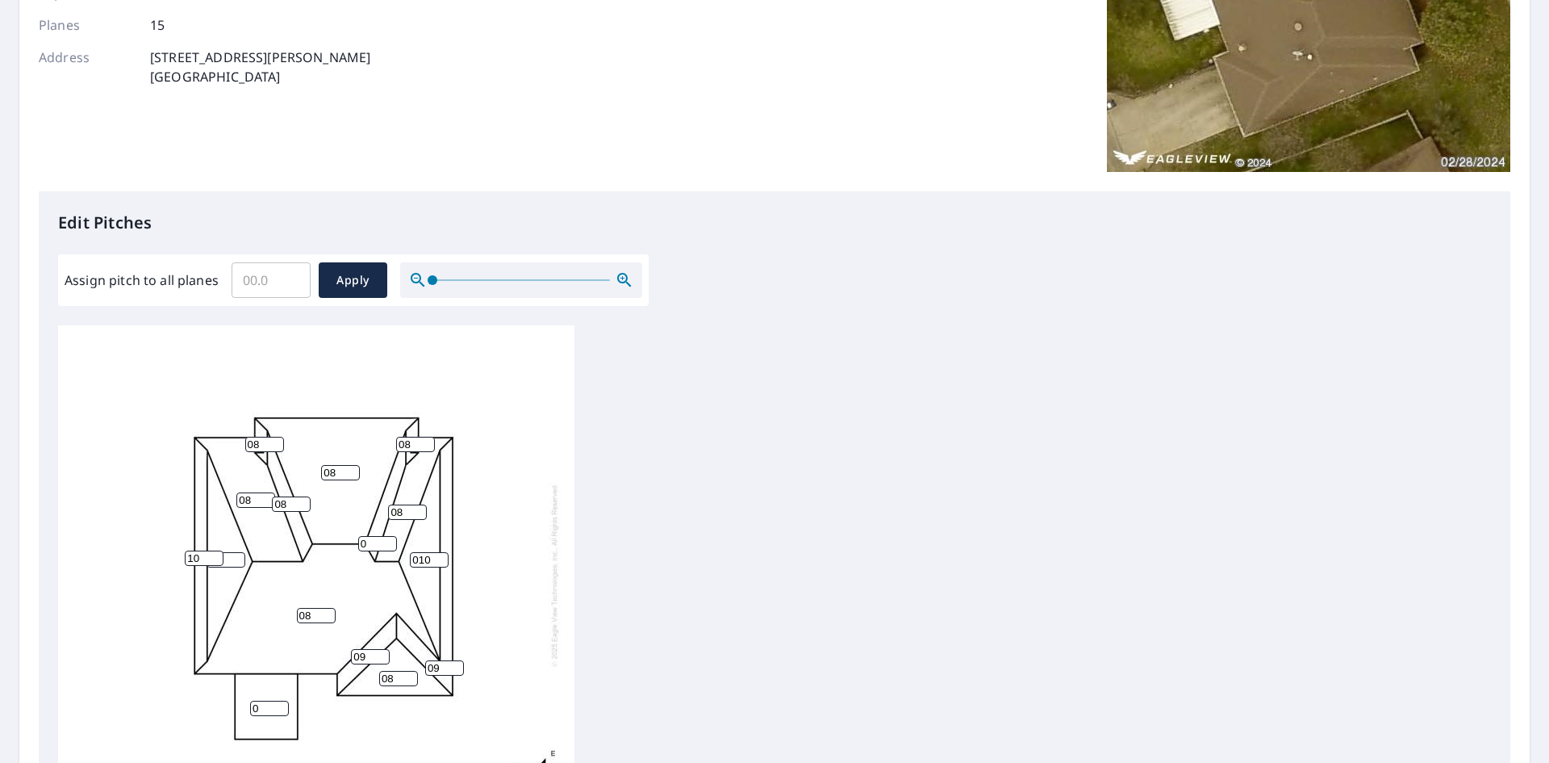
click at [370, 536] on input "0" at bounding box center [377, 543] width 39 height 15
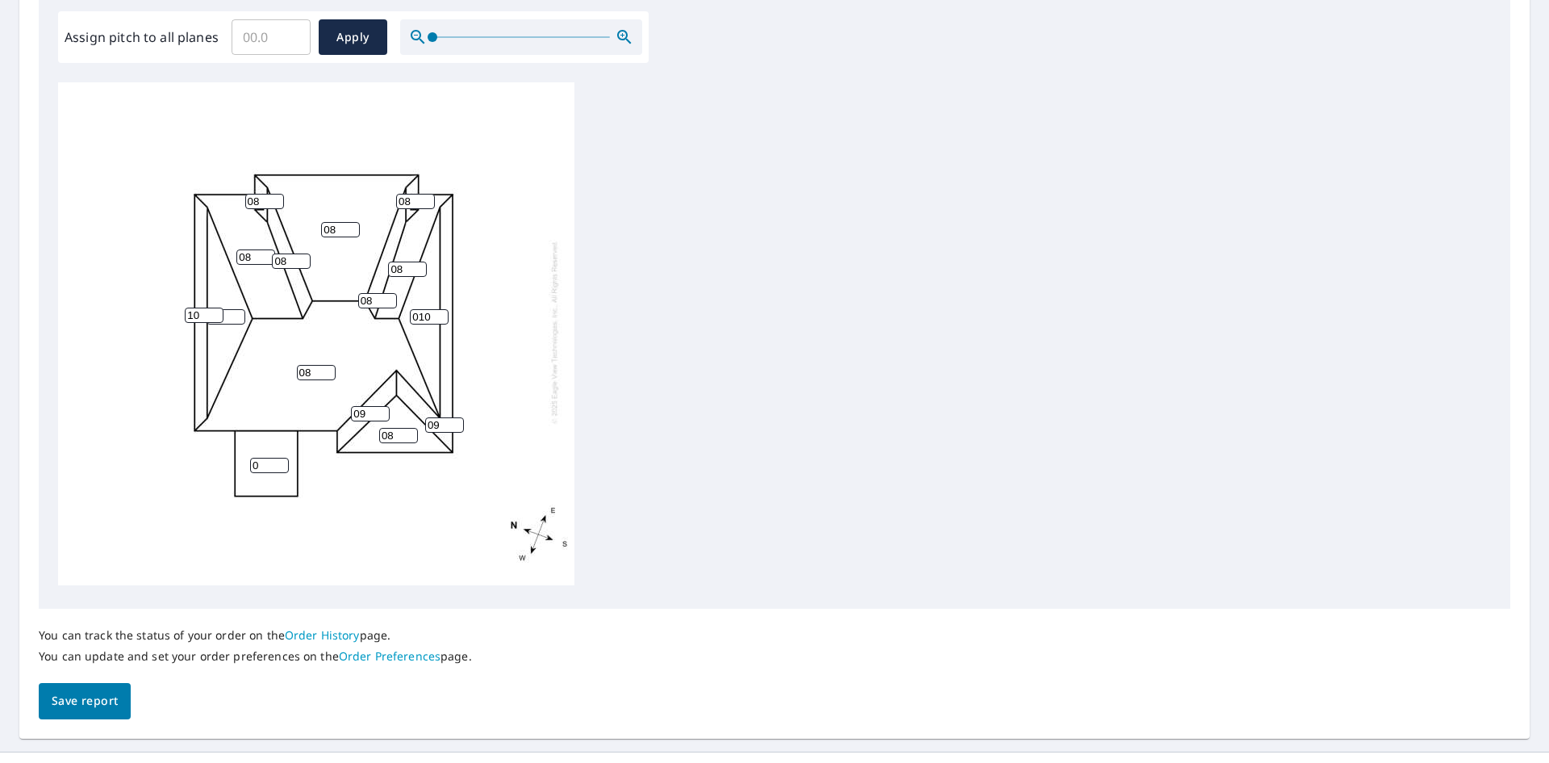
scroll to position [515, 0]
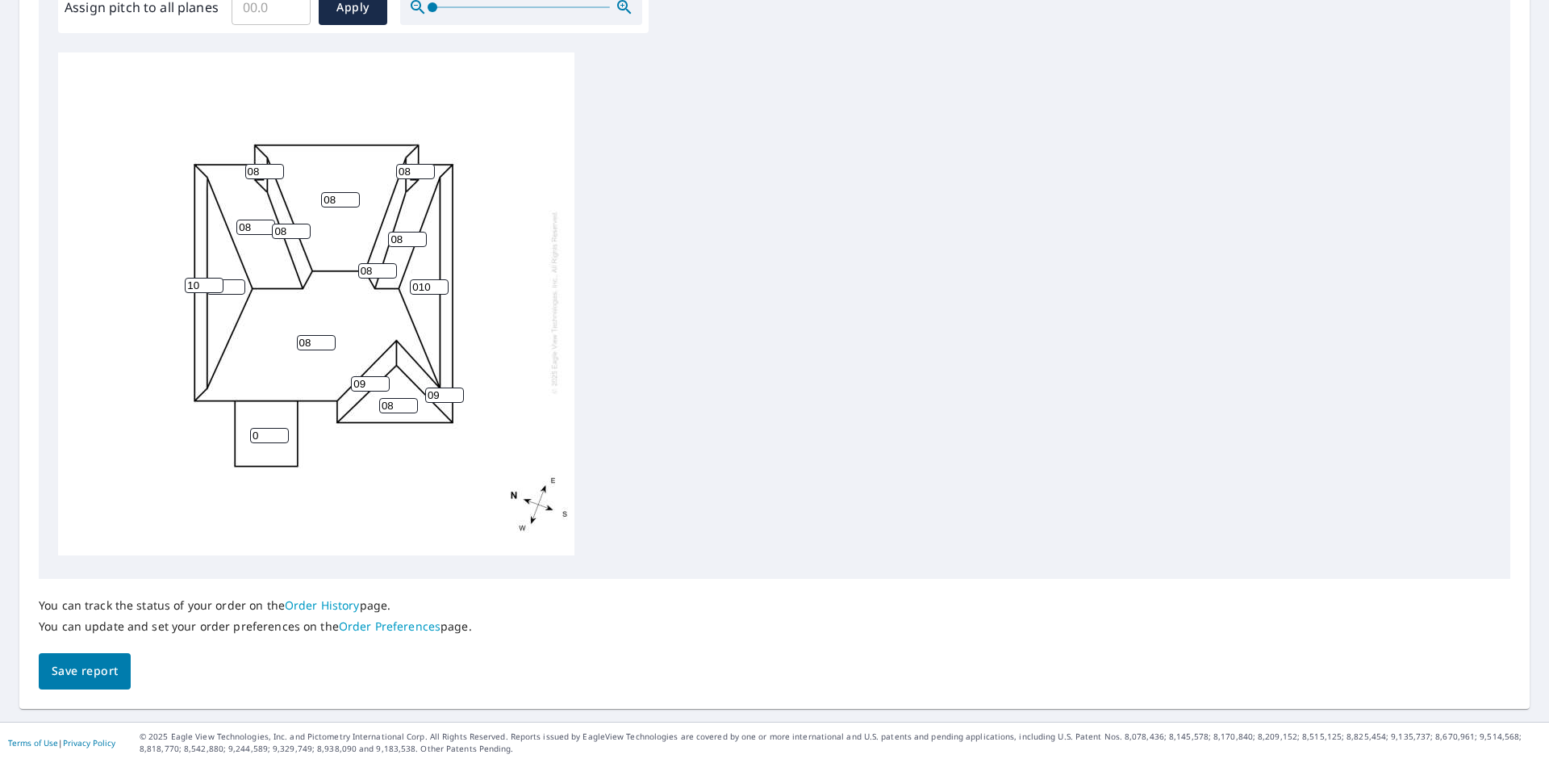
type input "08"
click at [90, 663] on span "Save report" at bounding box center [85, 671] width 66 height 20
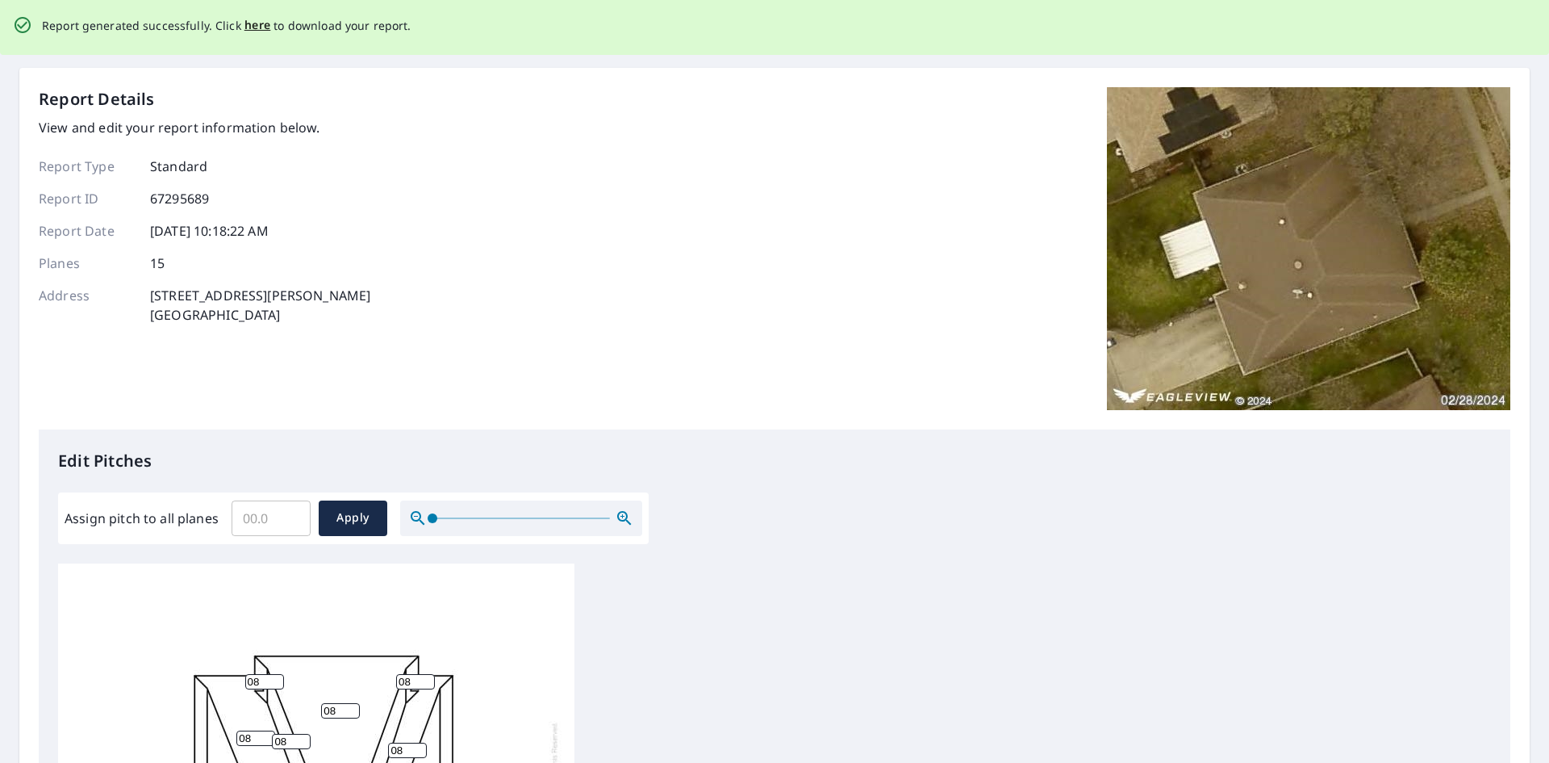
scroll to position [0, 0]
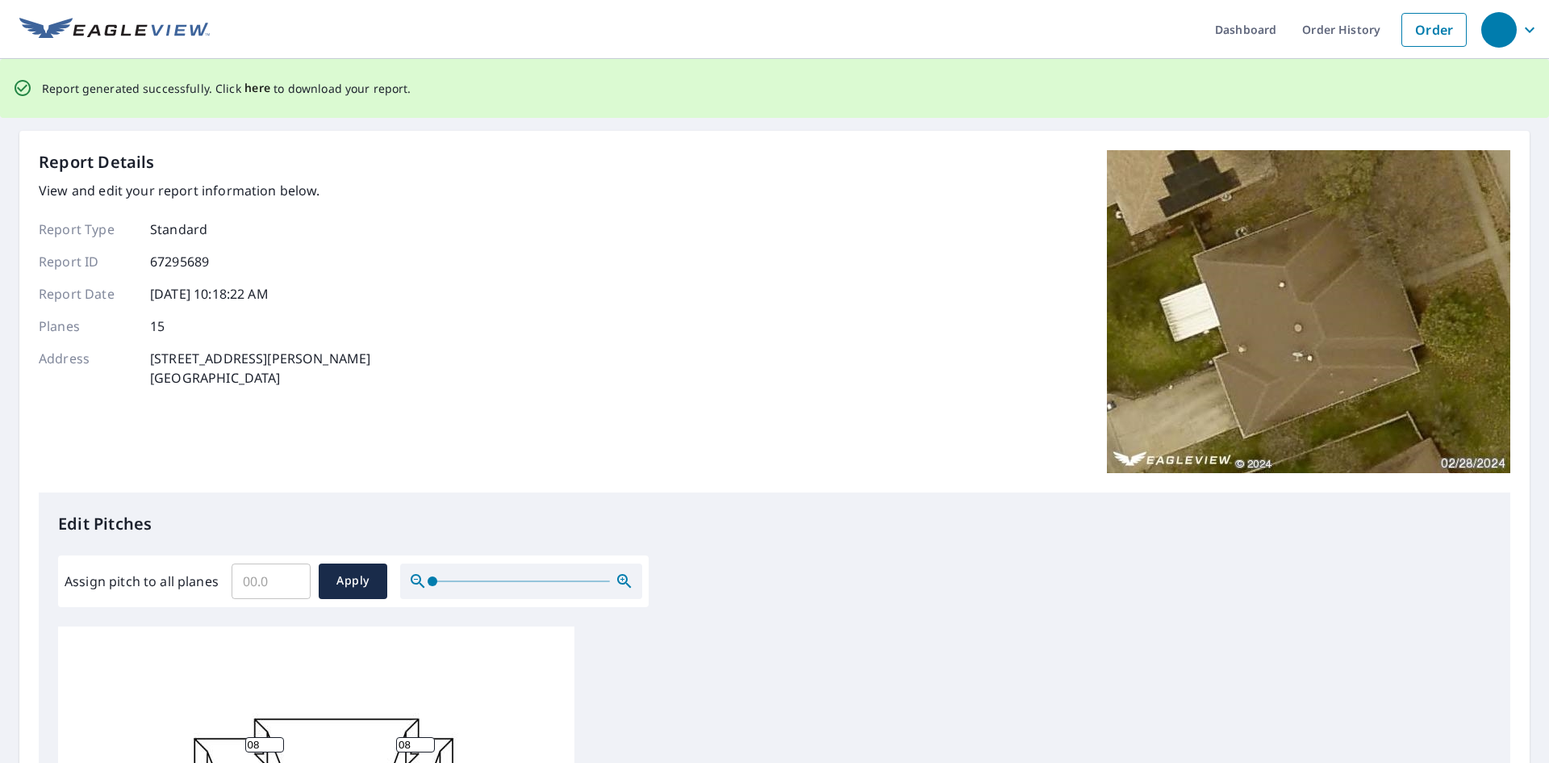
click at [258, 86] on span "here" at bounding box center [258, 88] width 27 height 20
